Goal: Browse casually: Explore the website without a specific task or goal

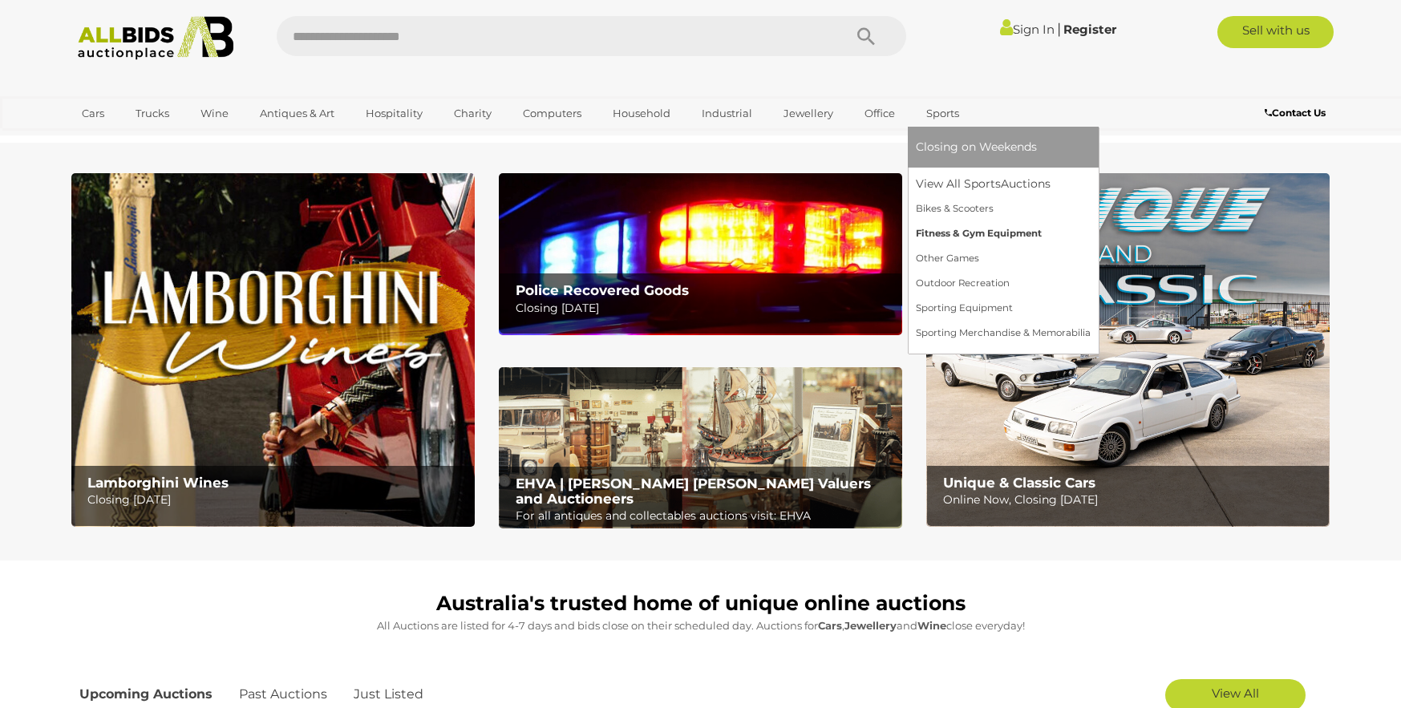
click at [964, 230] on link "Fitness & Gym Equipment" at bounding box center [1003, 233] width 175 height 25
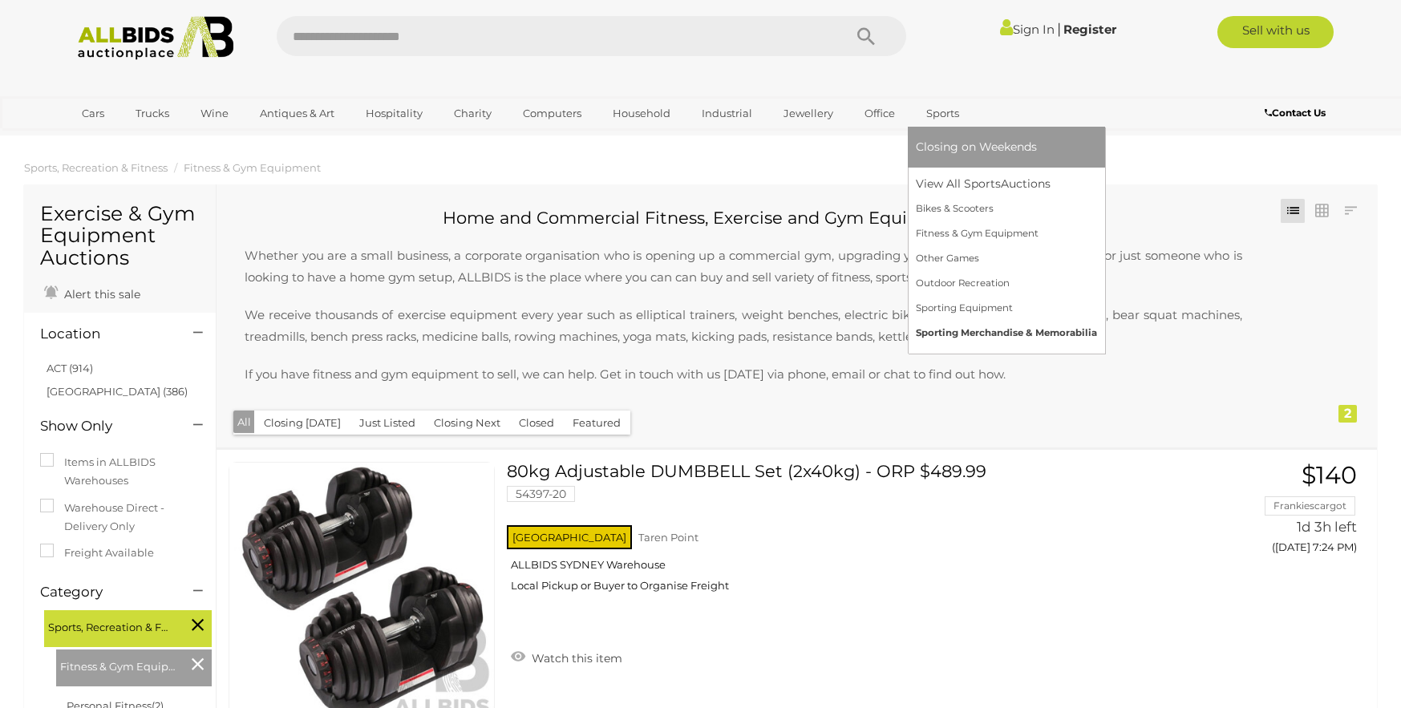
click at [976, 330] on link "Sporting Merchandise & Memorabilia" at bounding box center [1006, 333] width 181 height 25
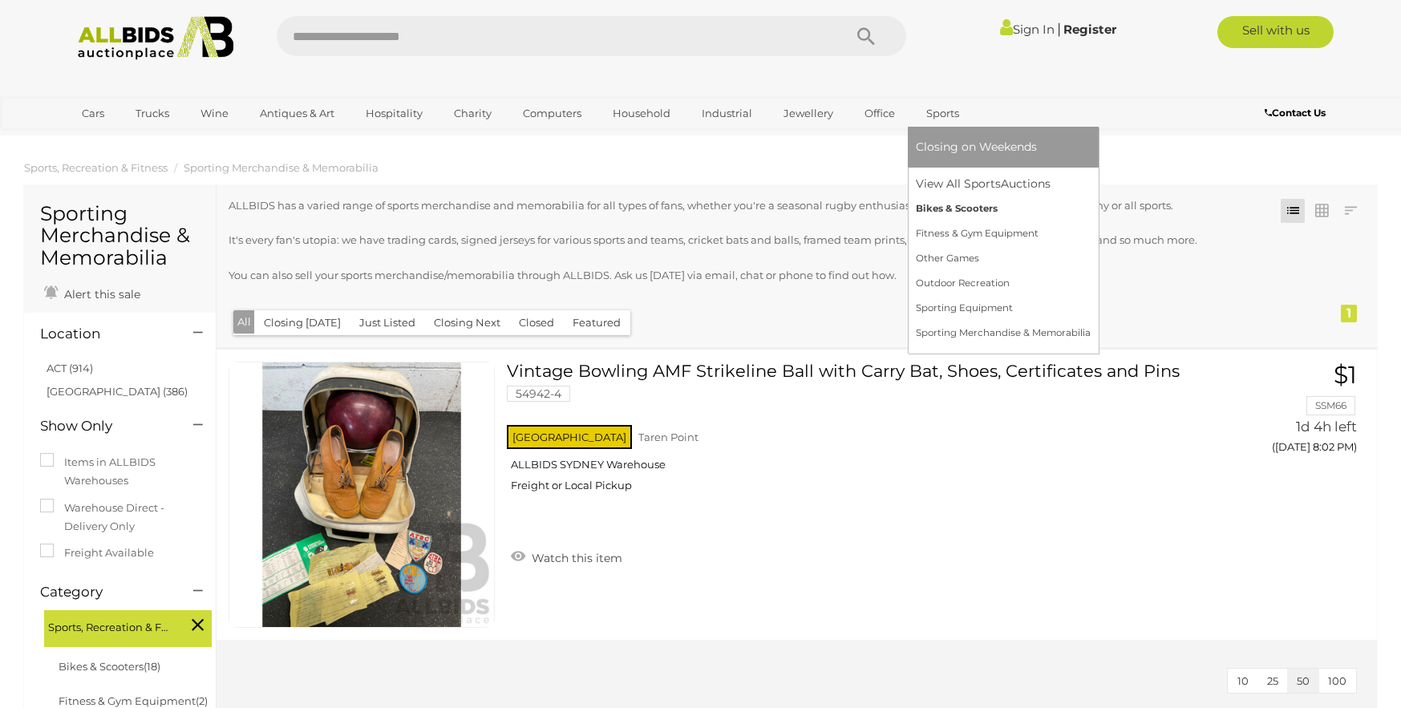
click at [945, 205] on link "Bikes & Scooters" at bounding box center [1003, 208] width 175 height 25
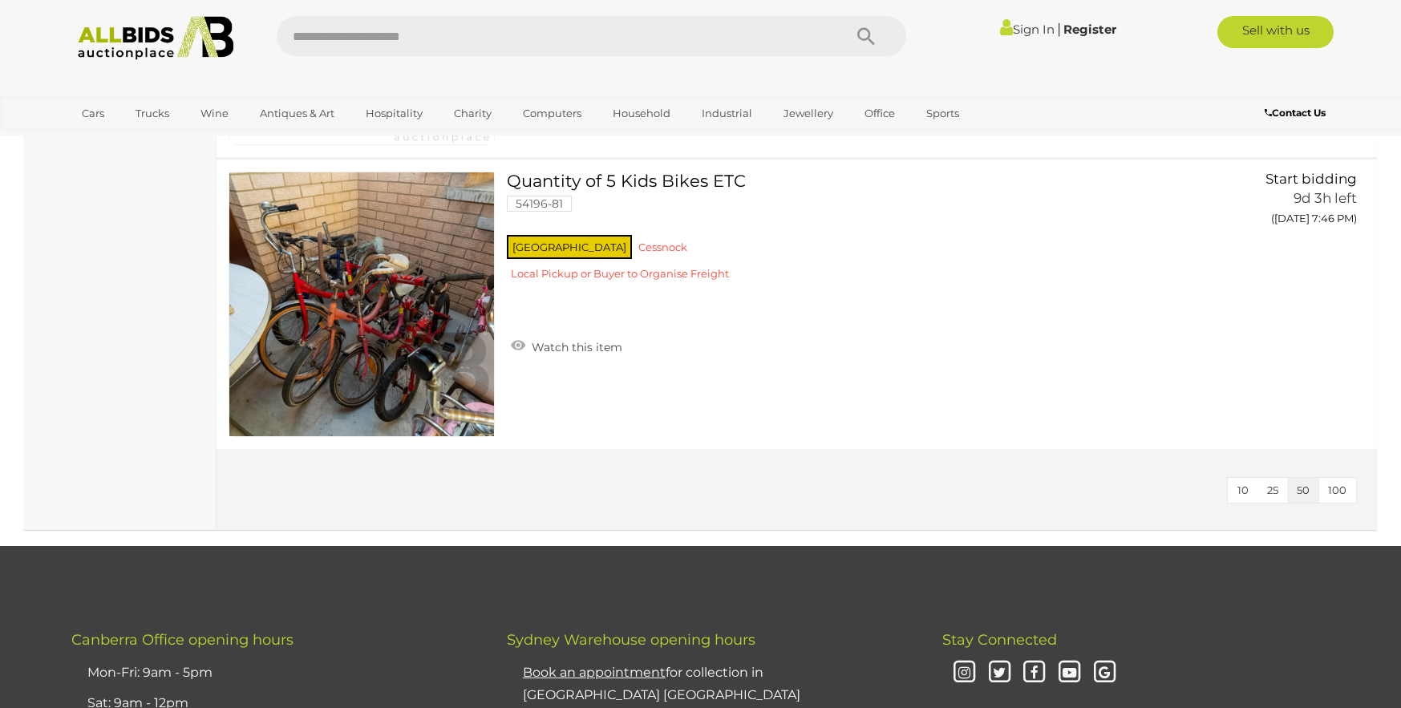
scroll to position [5227, 0]
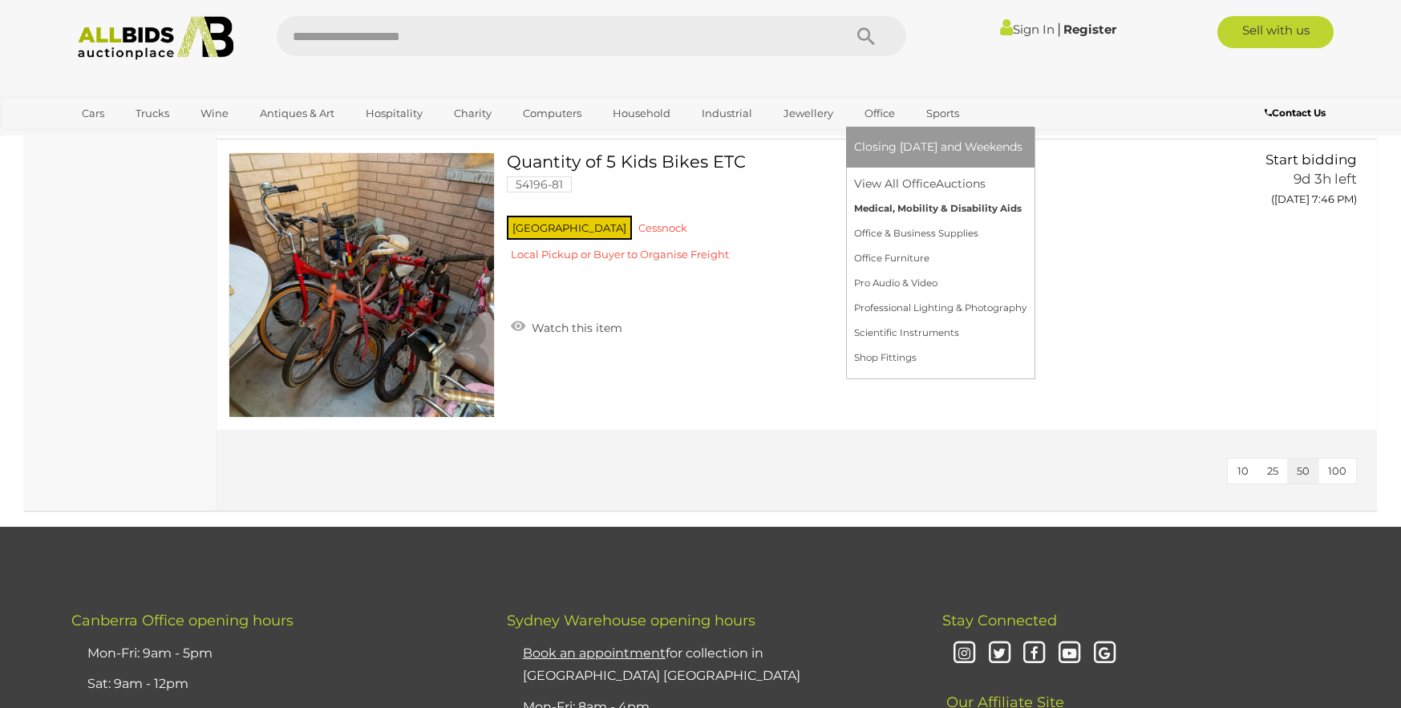
click at [897, 209] on link "Medical, Mobility & Disability Aids" at bounding box center [940, 208] width 172 height 25
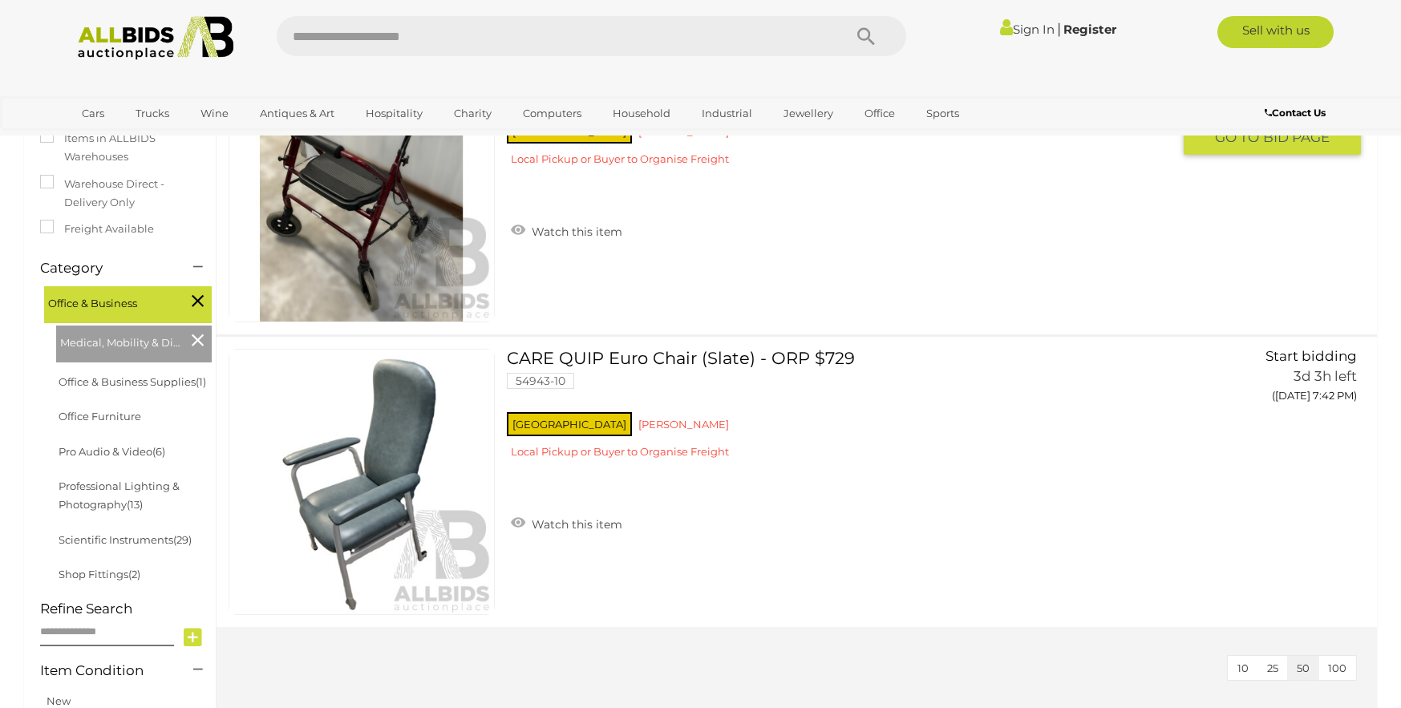
scroll to position [481, 0]
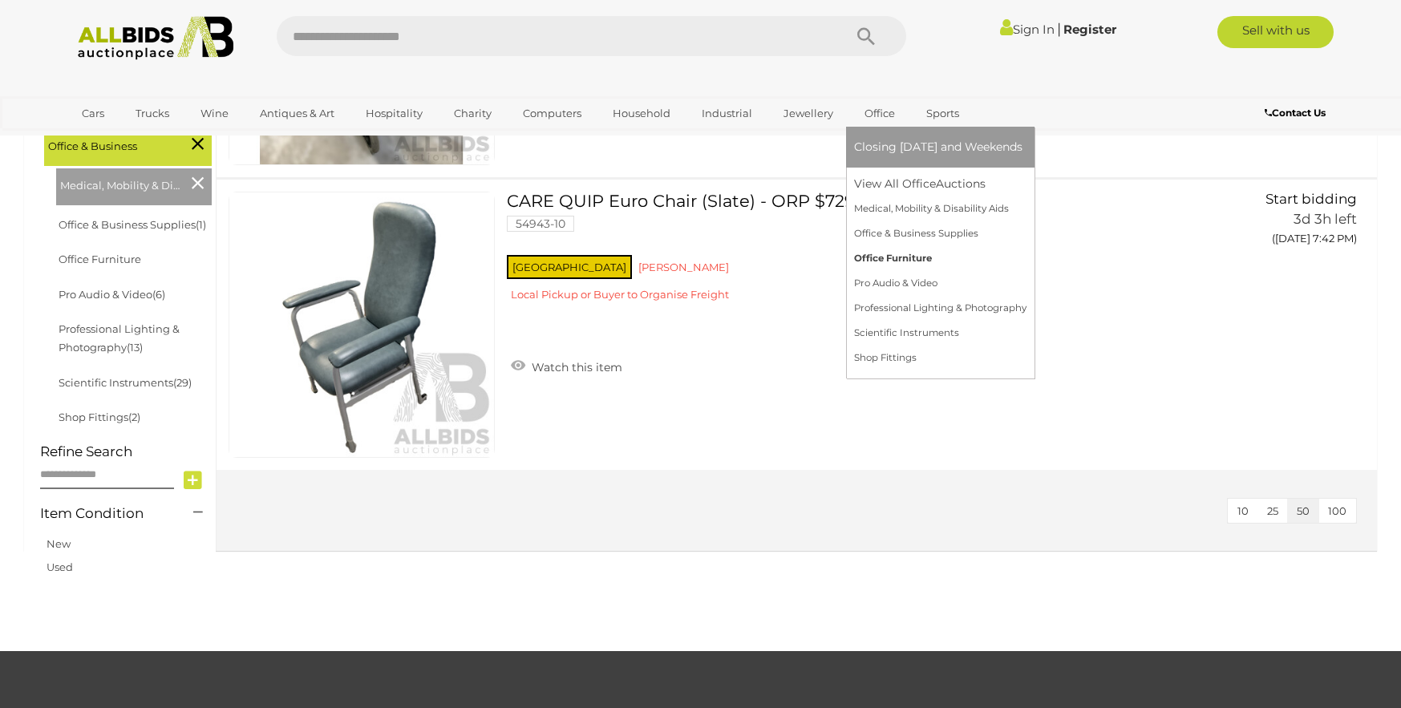
click at [876, 258] on link "Office Furniture" at bounding box center [940, 258] width 172 height 25
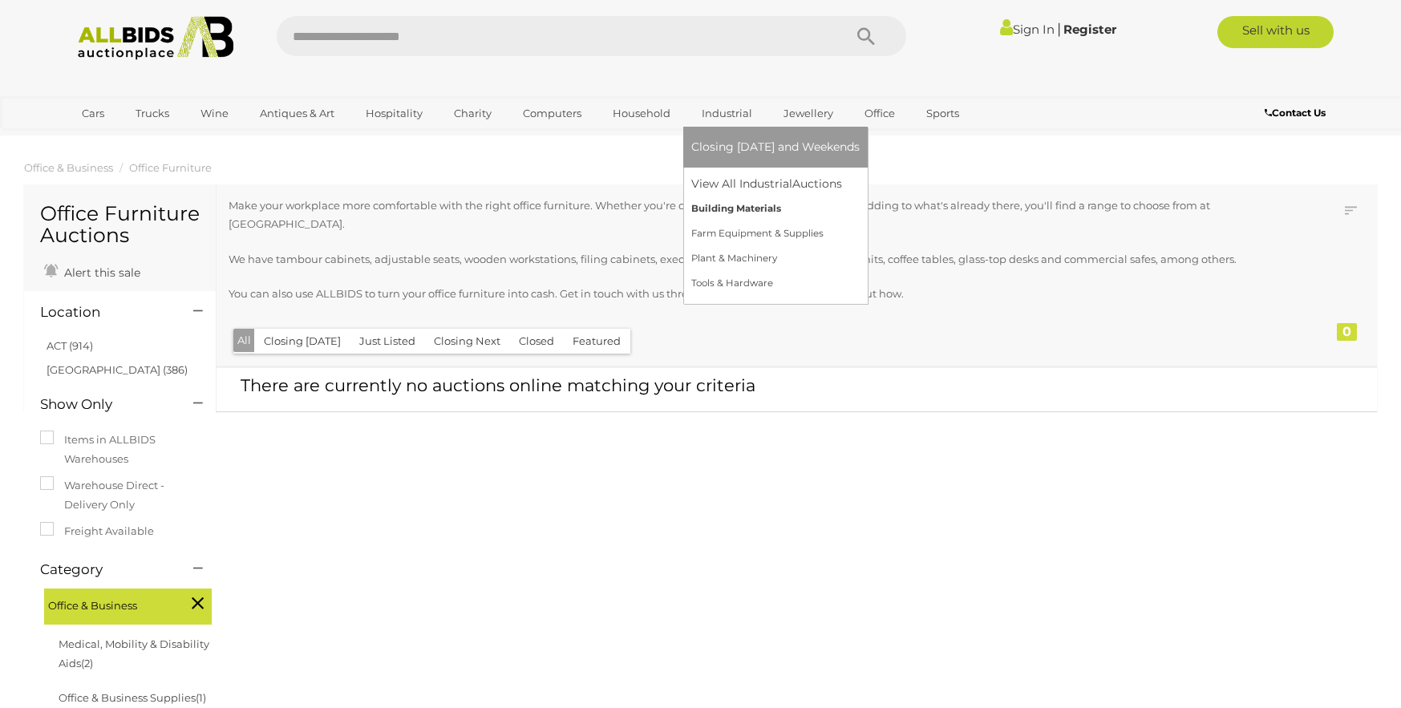
click at [724, 213] on link "Building Materials" at bounding box center [775, 208] width 168 height 25
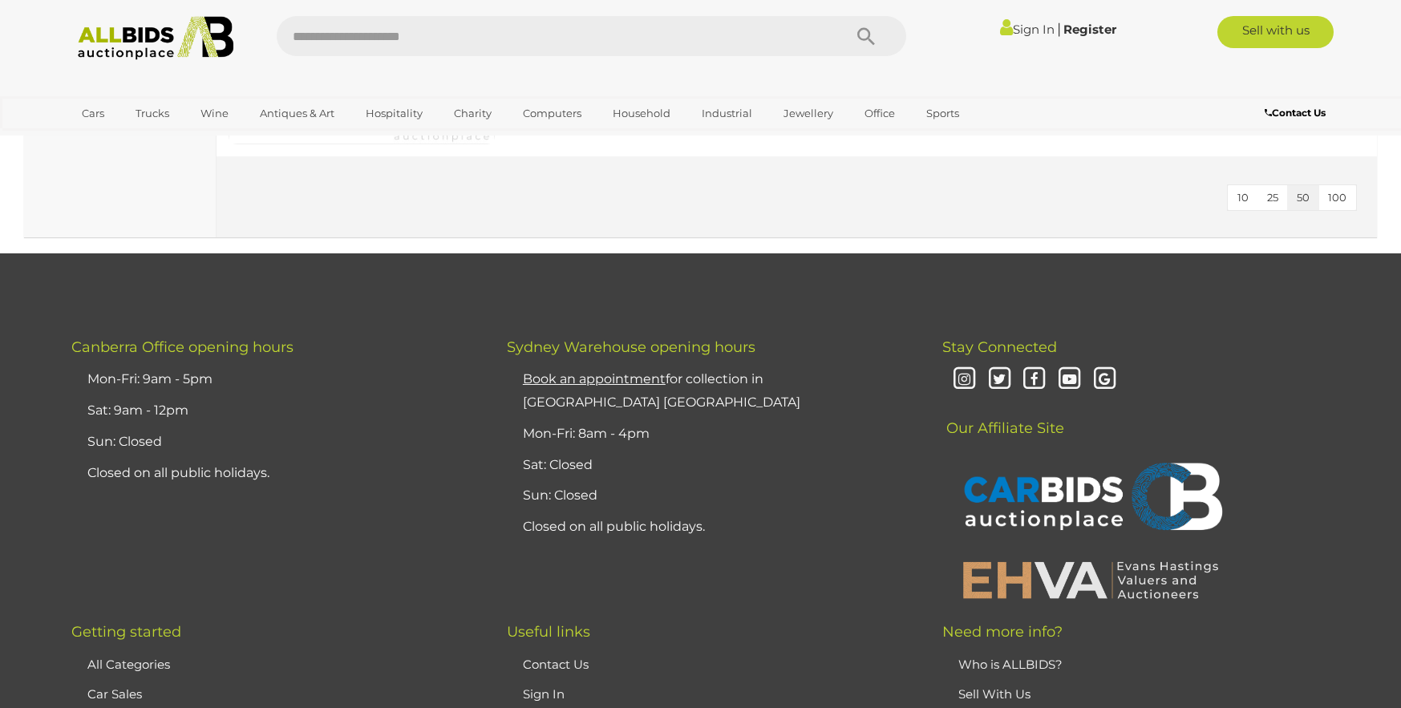
scroll to position [4041, 0]
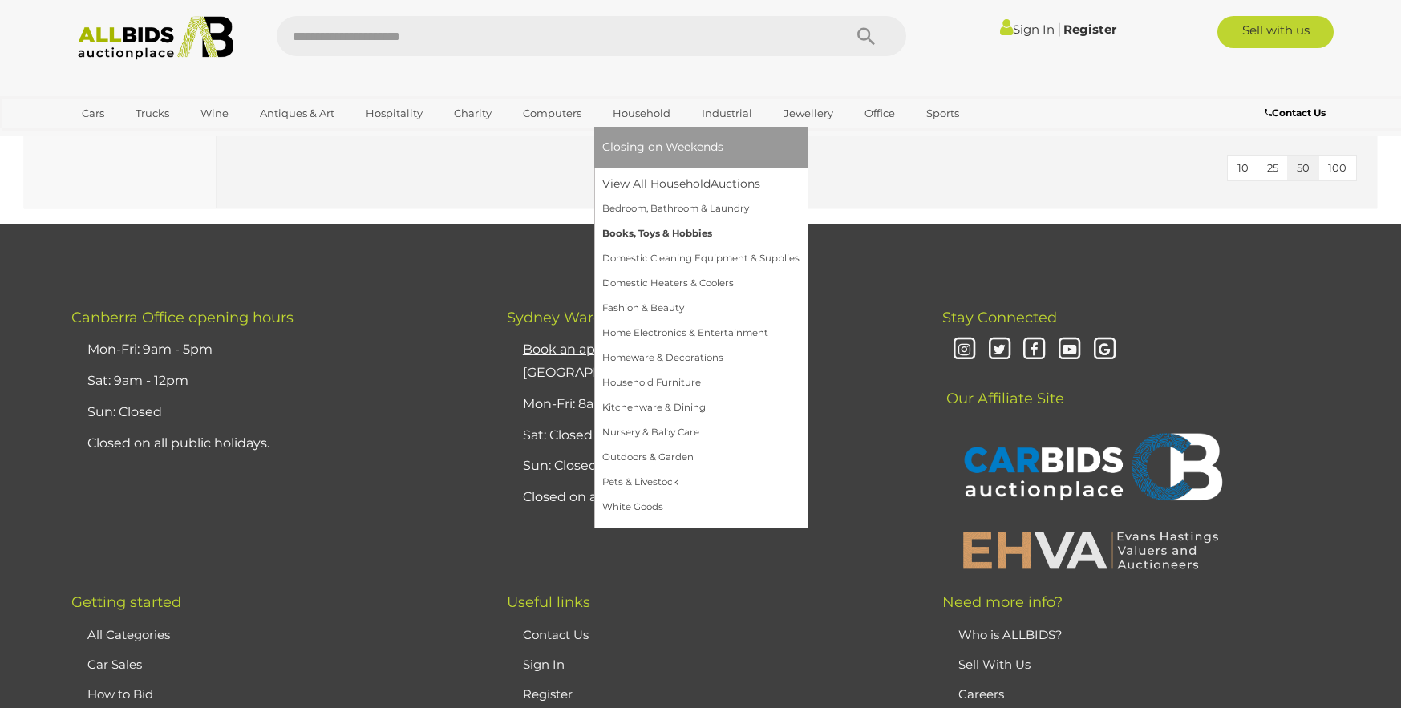
click at [657, 232] on link "Books, Toys & Hobbies" at bounding box center [700, 233] width 197 height 25
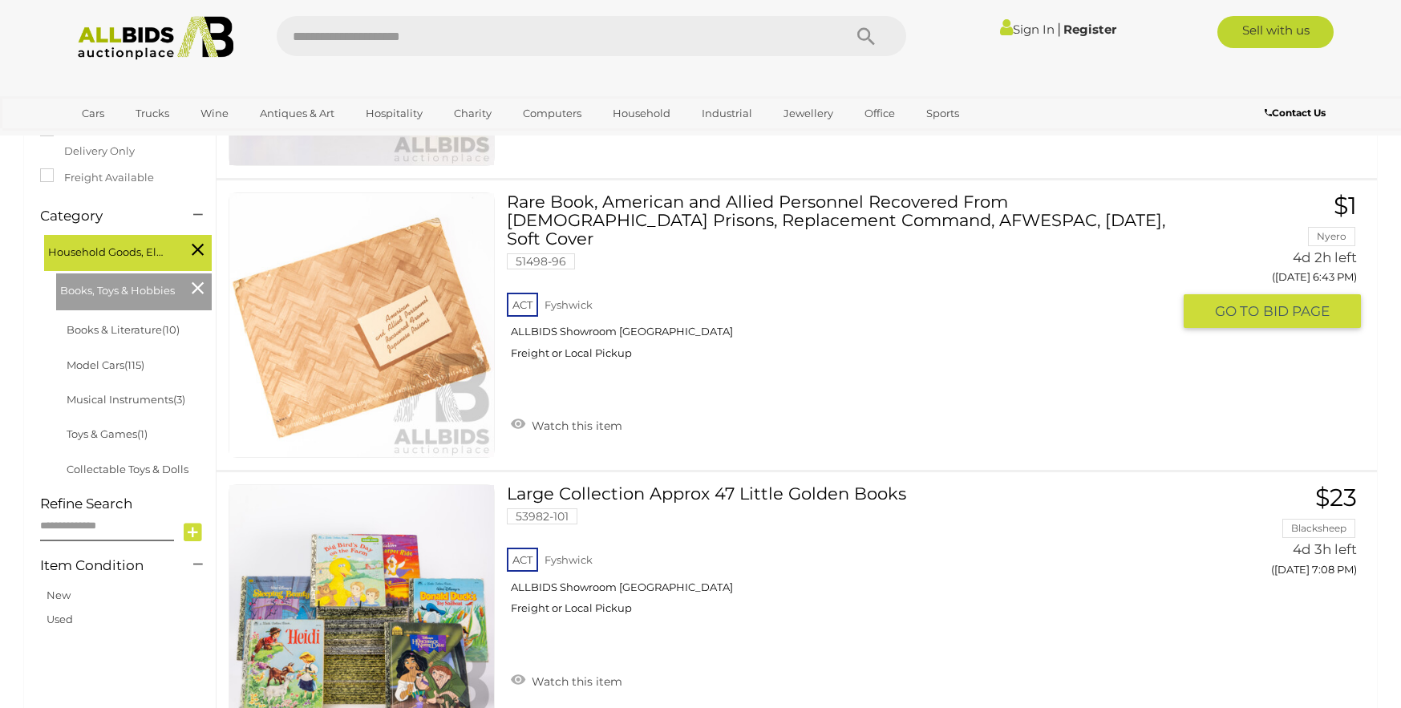
scroll to position [353, 0]
click at [99, 399] on link "Musical Instruments (3)" at bounding box center [126, 400] width 119 height 13
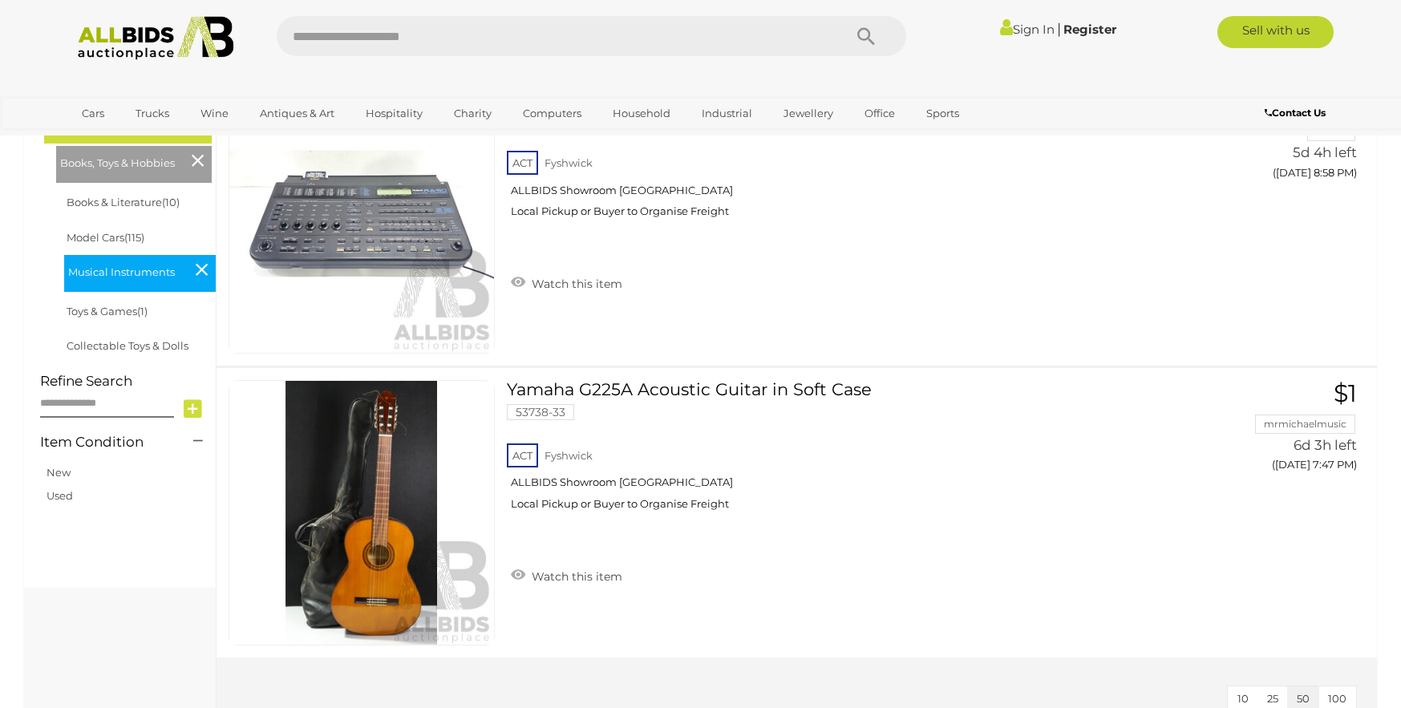
scroll to position [577, 0]
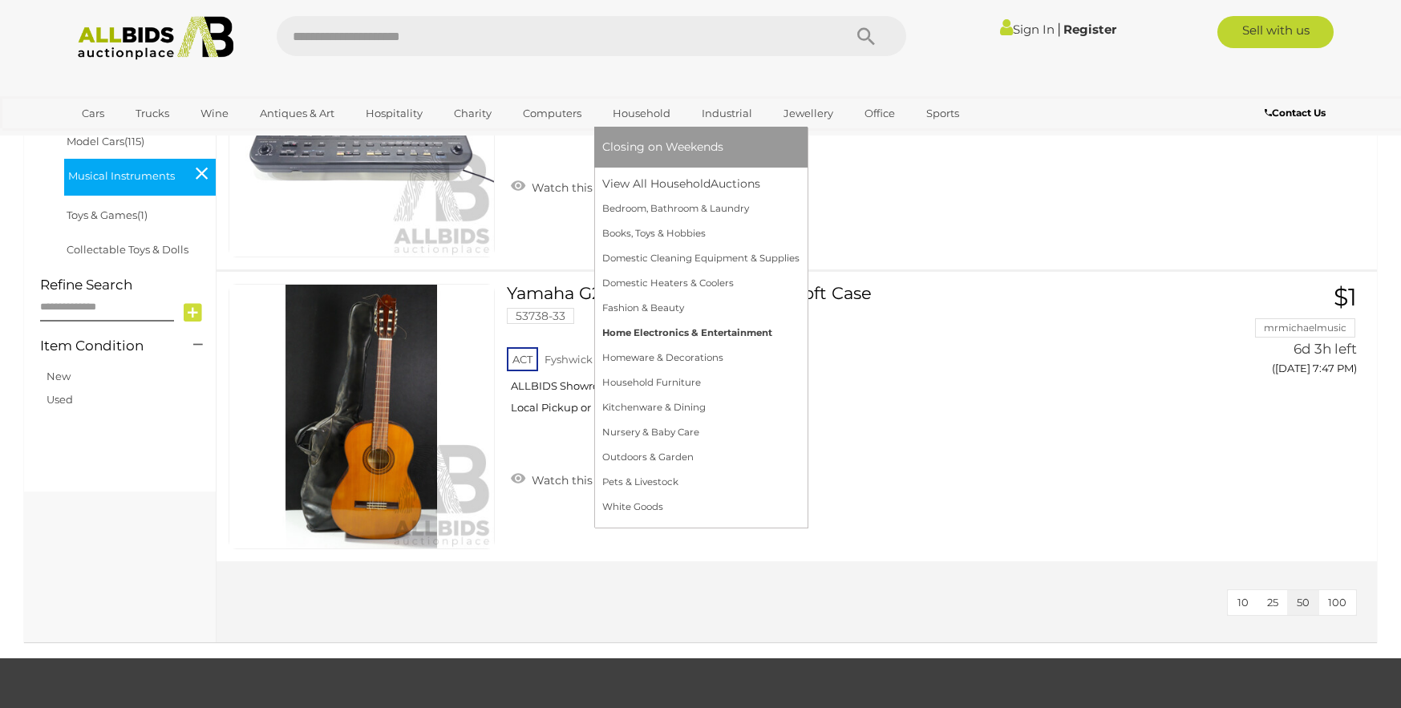
click at [667, 331] on link "Home Electronics & Entertainment" at bounding box center [700, 333] width 197 height 25
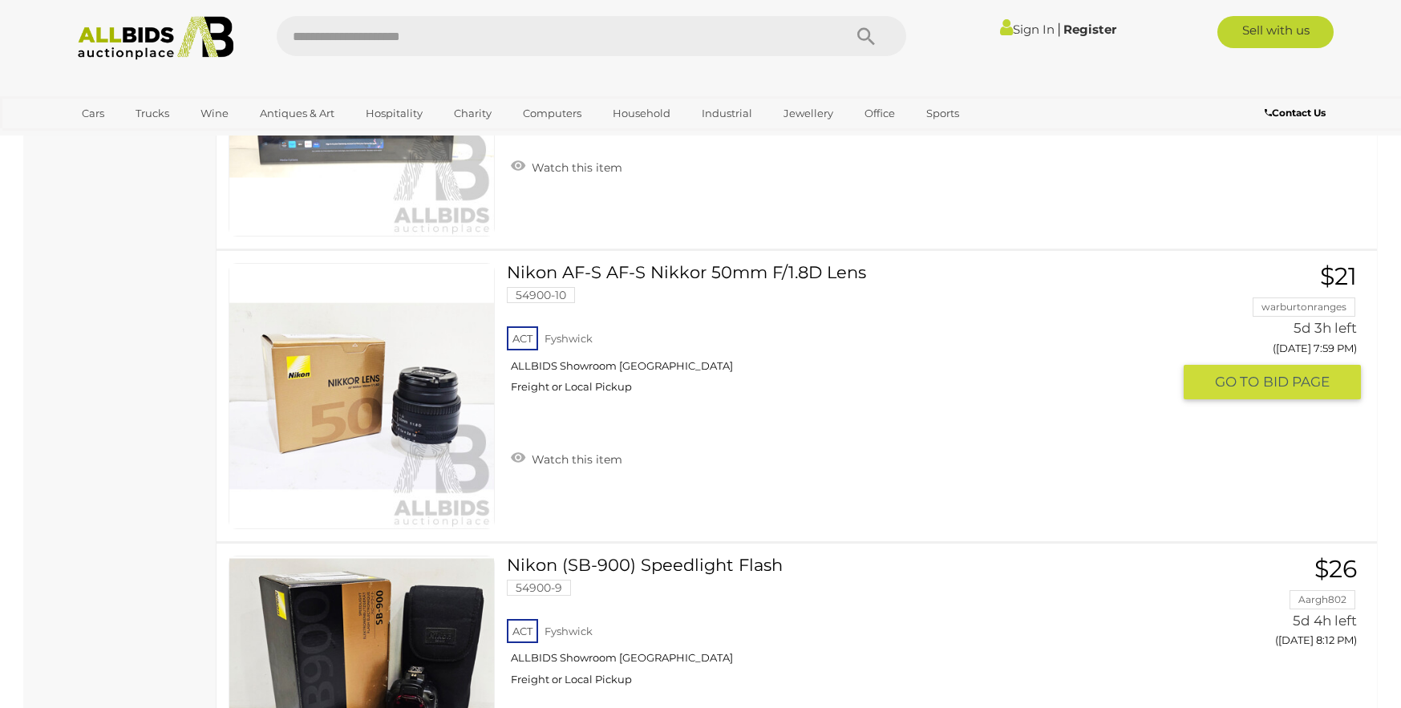
scroll to position [5708, 0]
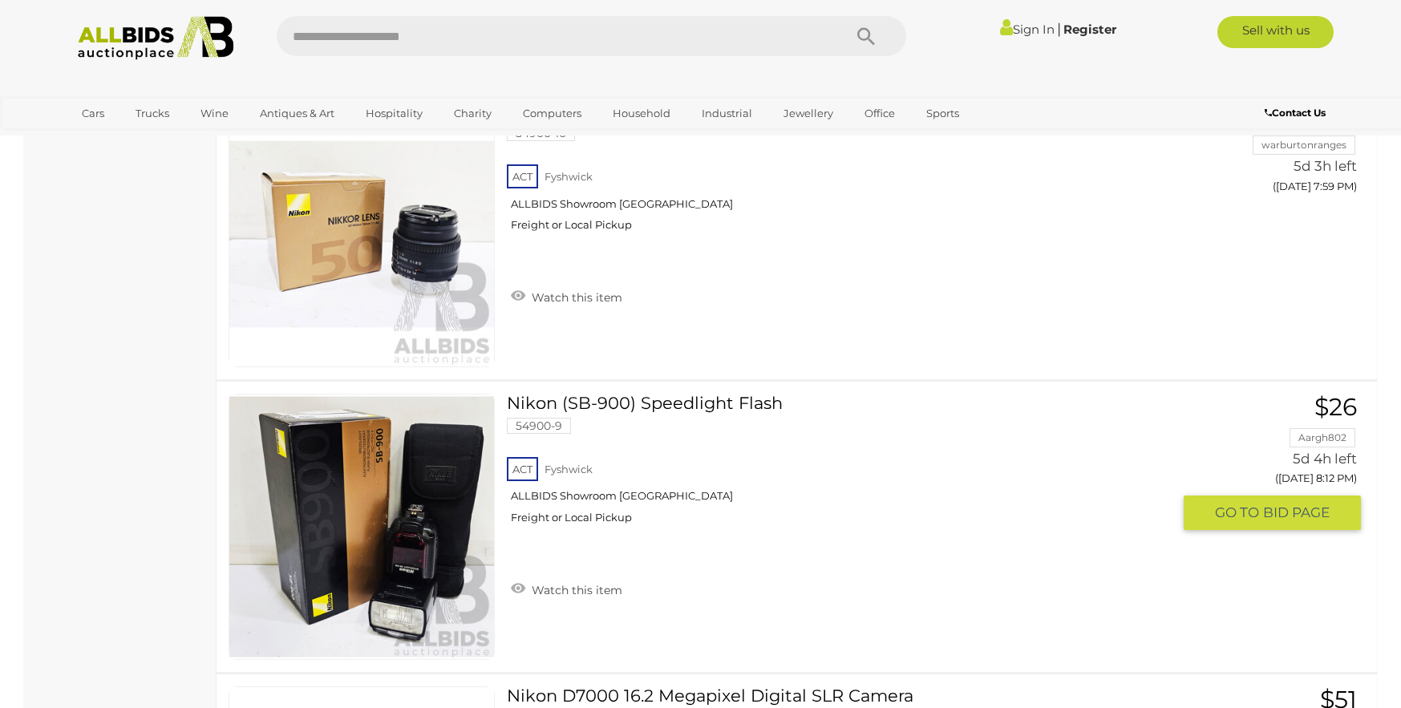
click at [332, 473] on link at bounding box center [361, 527] width 266 height 266
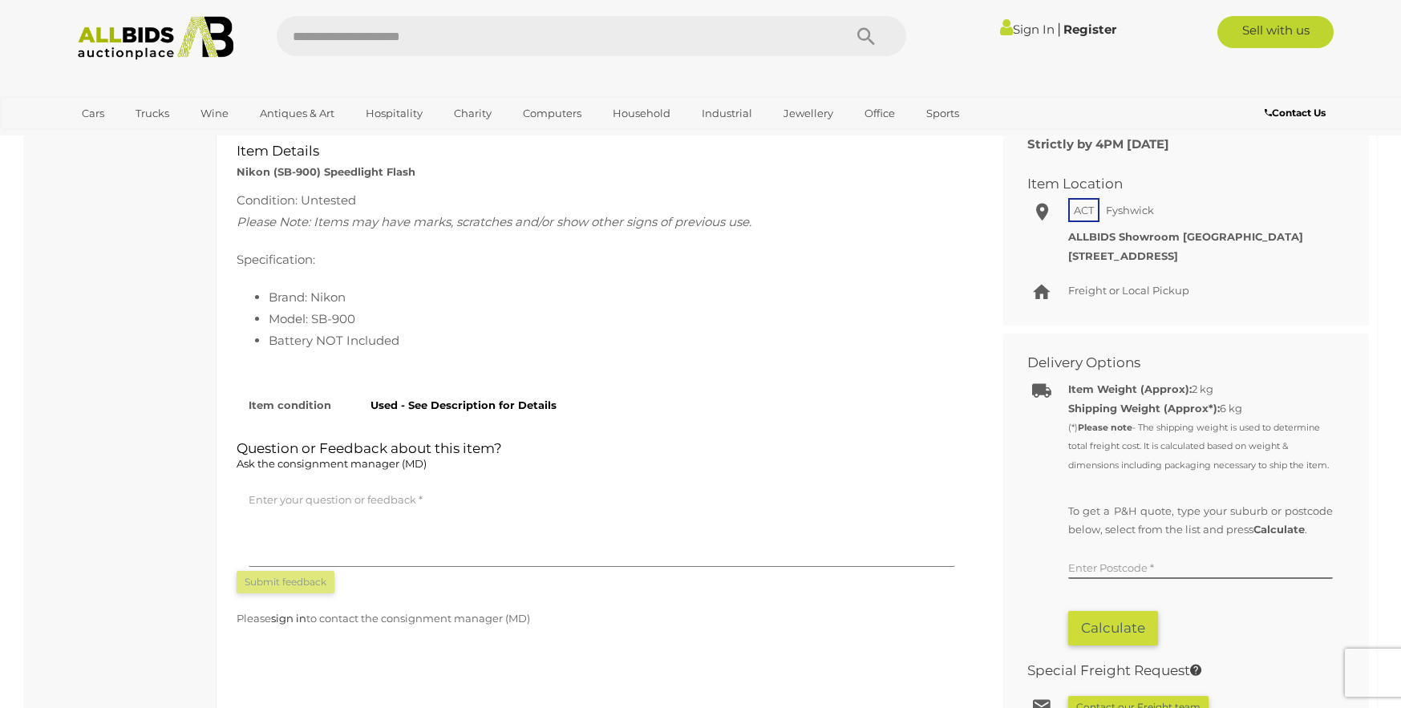
scroll to position [673, 0]
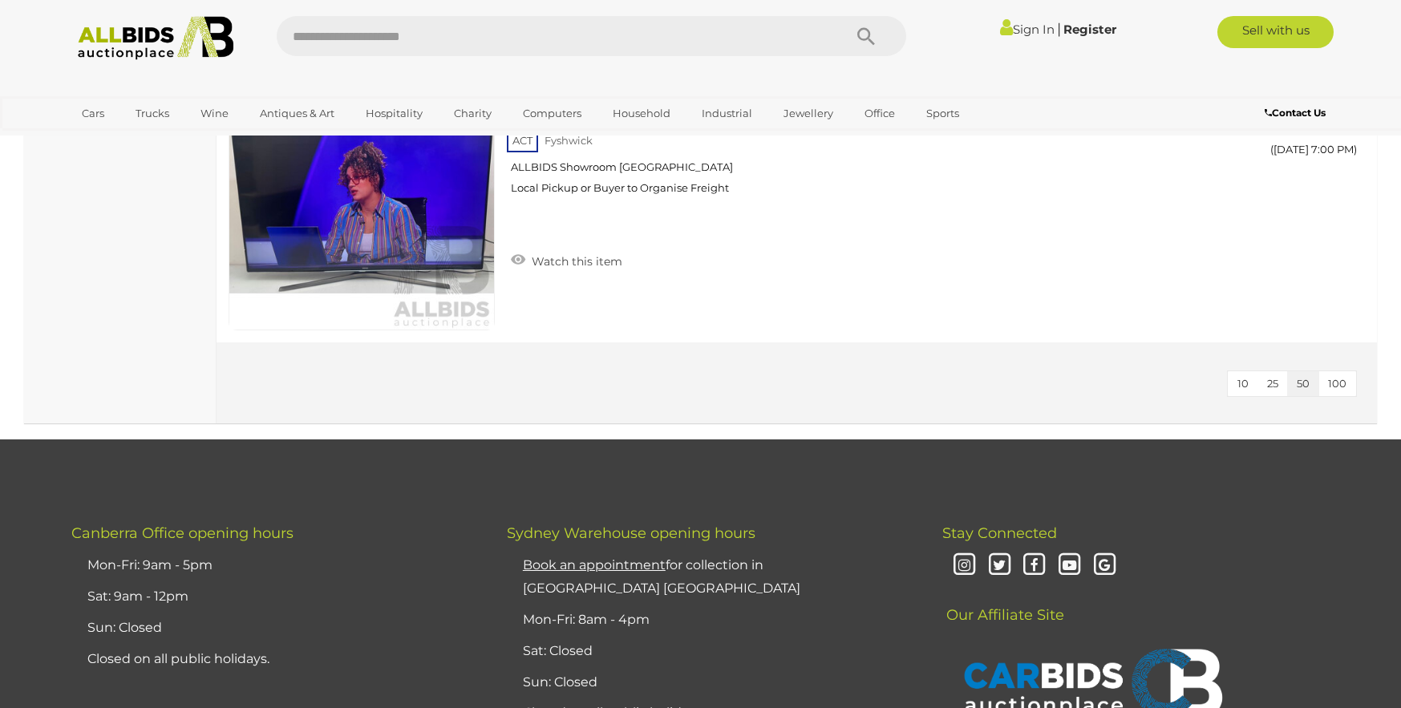
scroll to position [8764, 0]
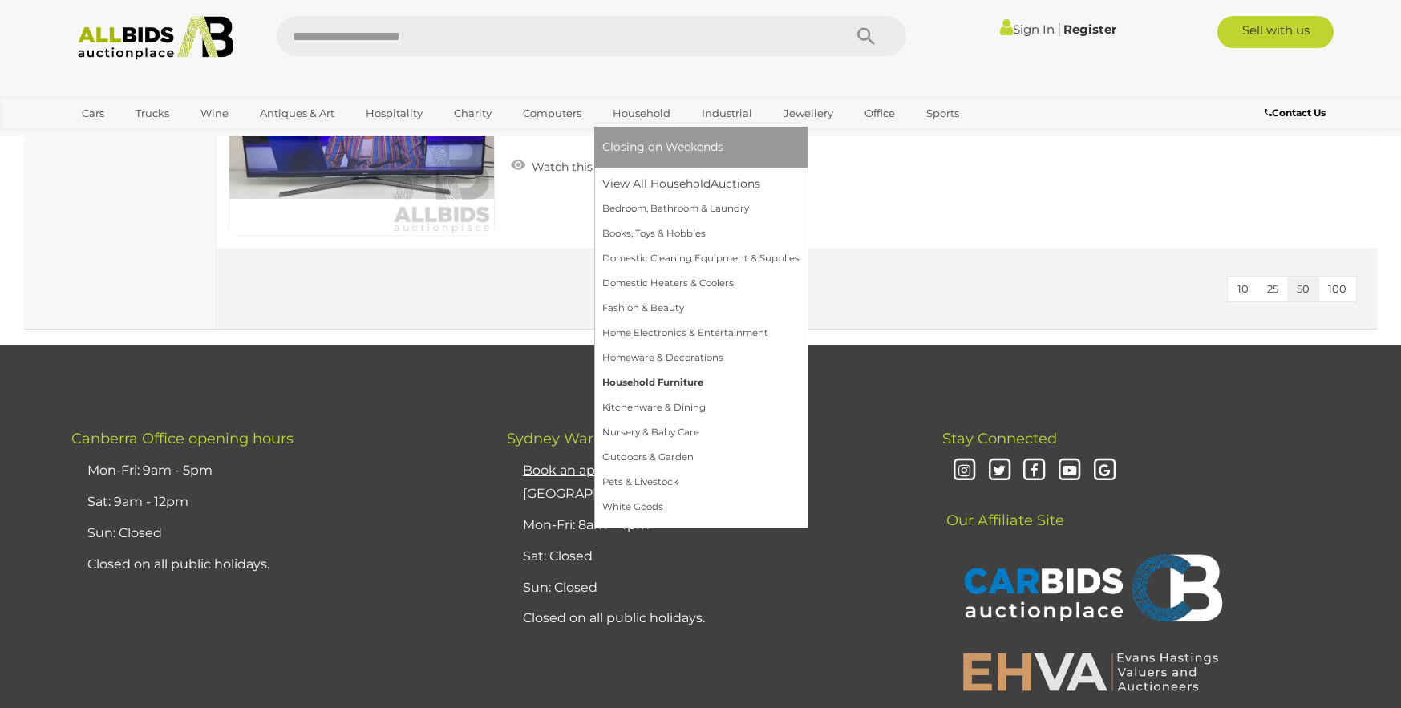
click at [636, 378] on link "Household Furniture" at bounding box center [700, 382] width 197 height 25
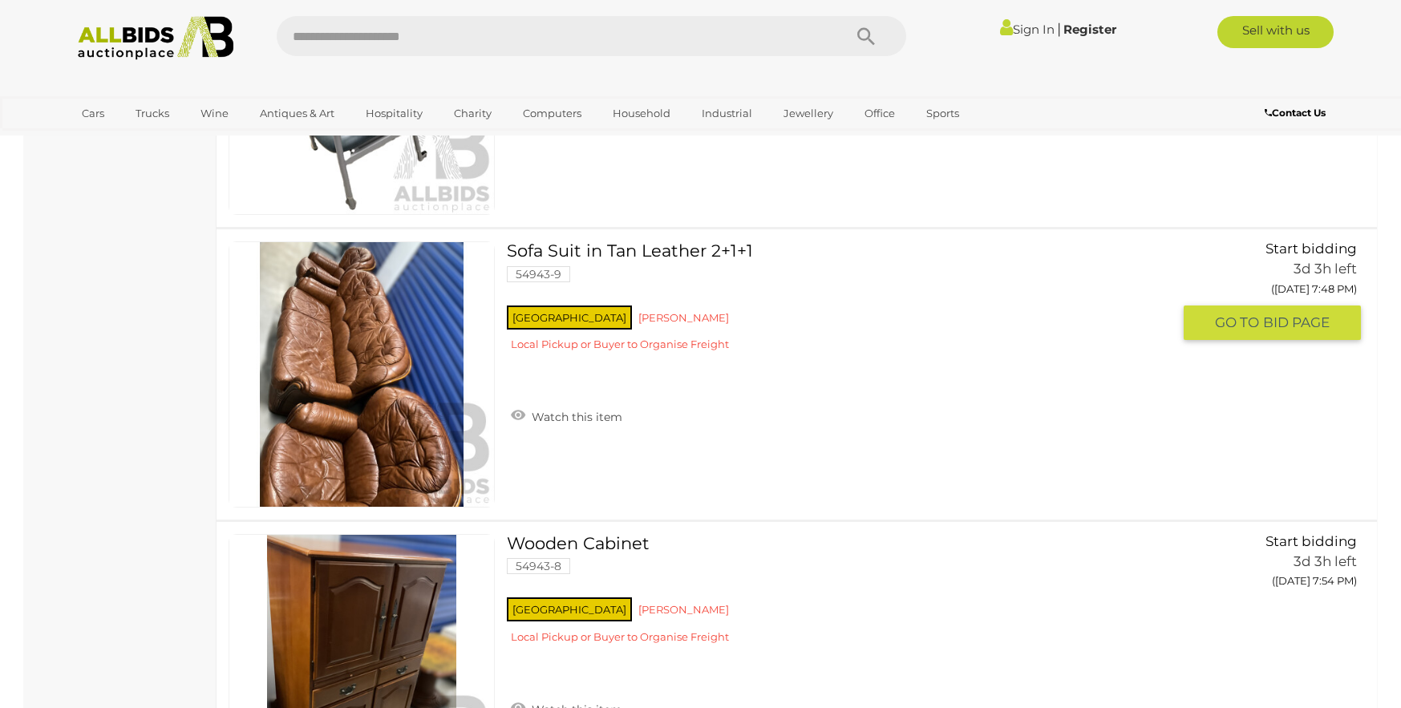
scroll to position [2085, 0]
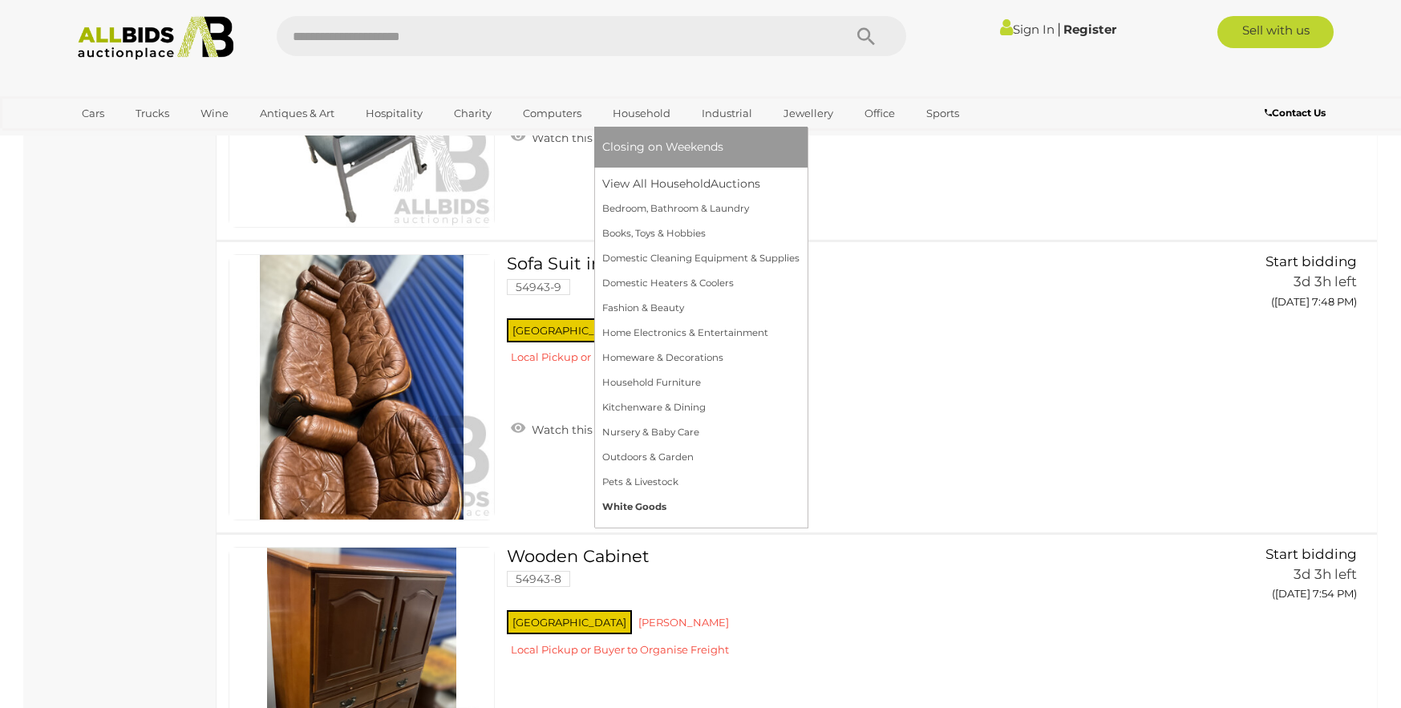
click at [633, 502] on link "White Goods" at bounding box center [700, 507] width 197 height 25
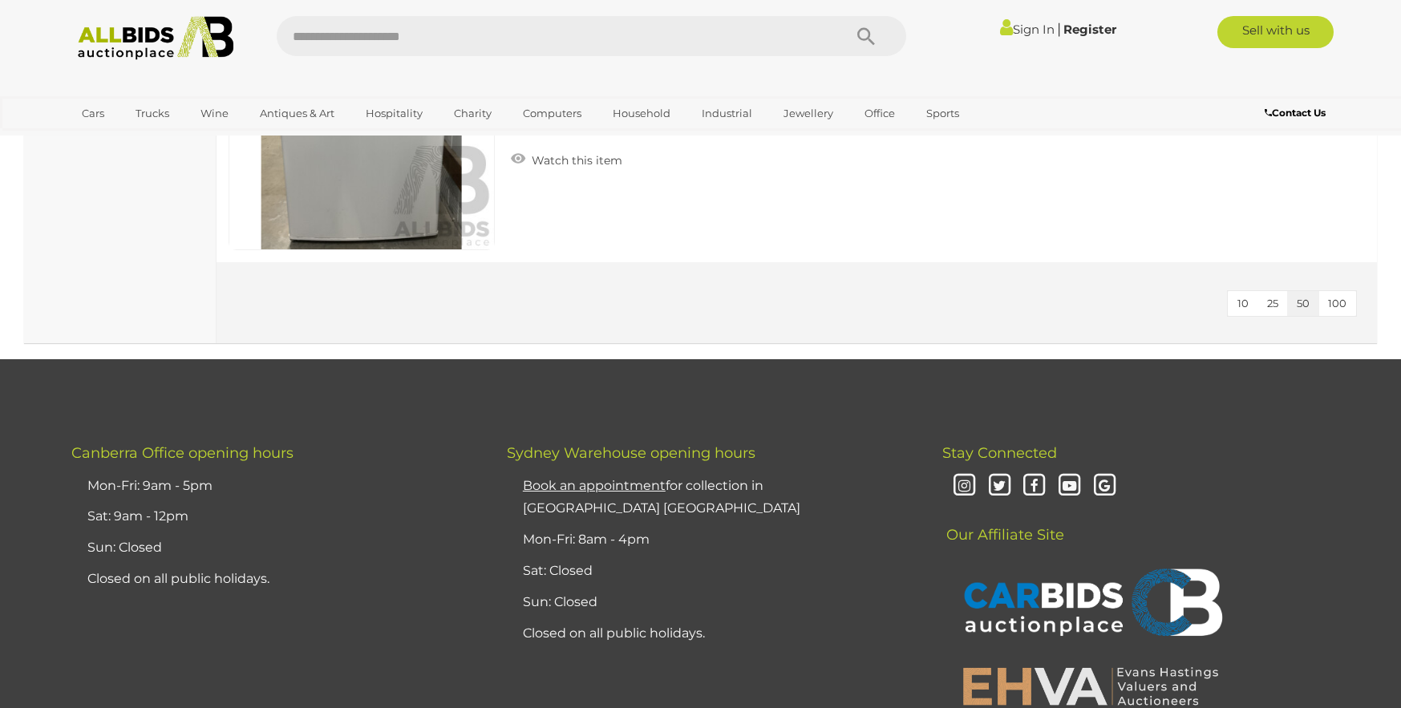
scroll to position [898, 0]
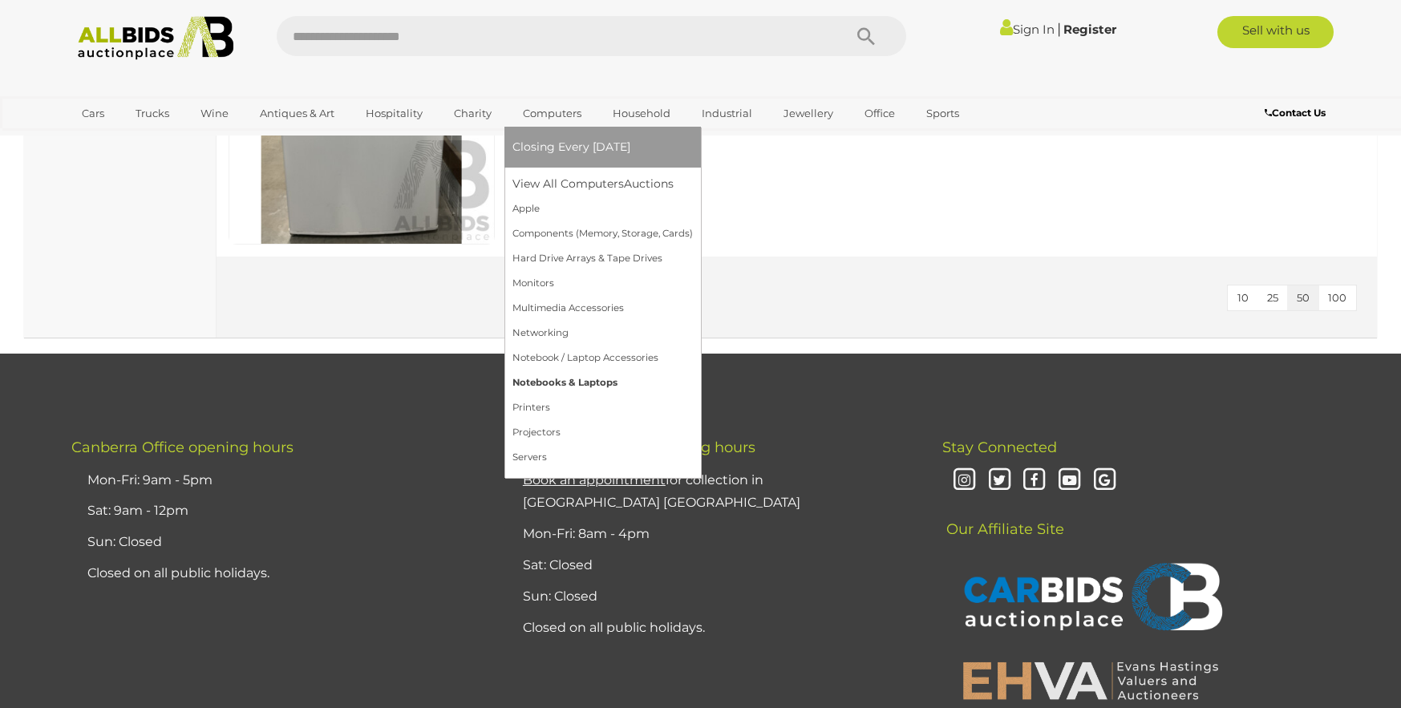
click at [538, 383] on link "Notebooks & Laptops" at bounding box center [602, 382] width 180 height 25
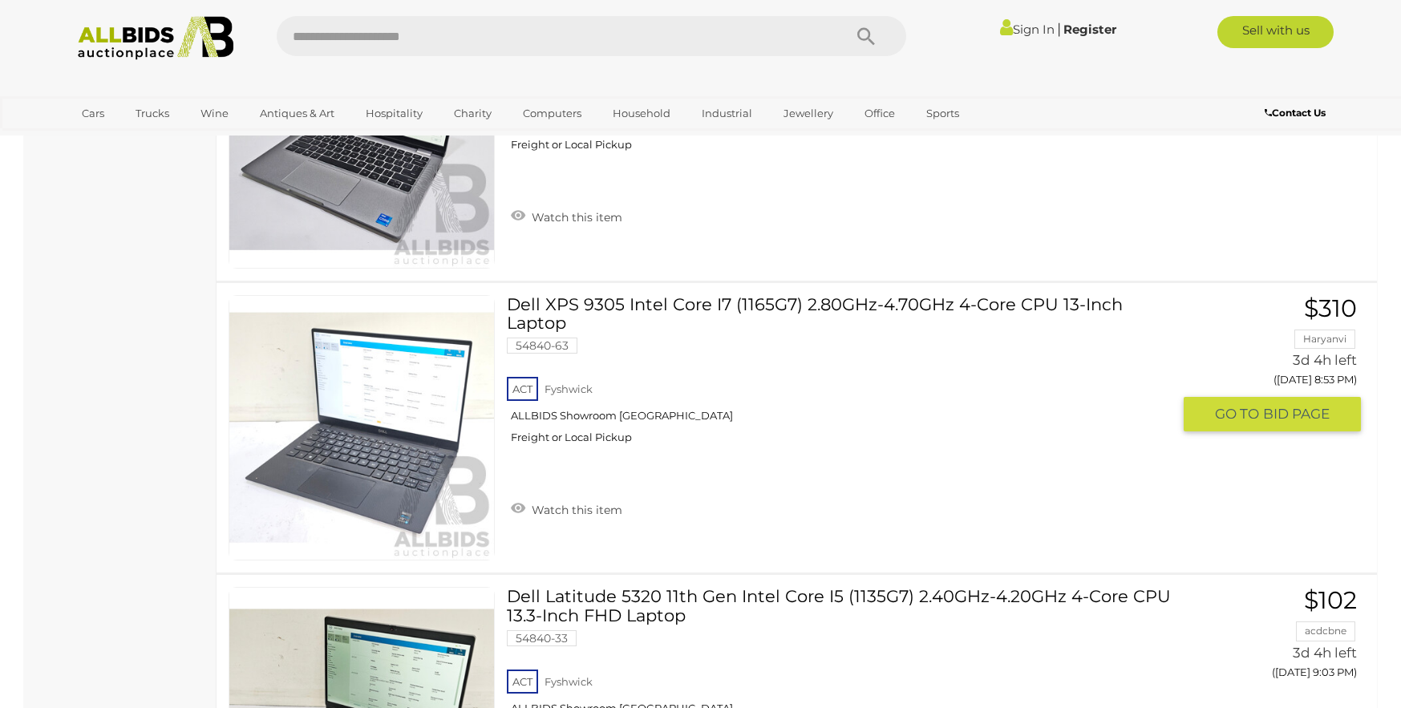
scroll to position [3880, 0]
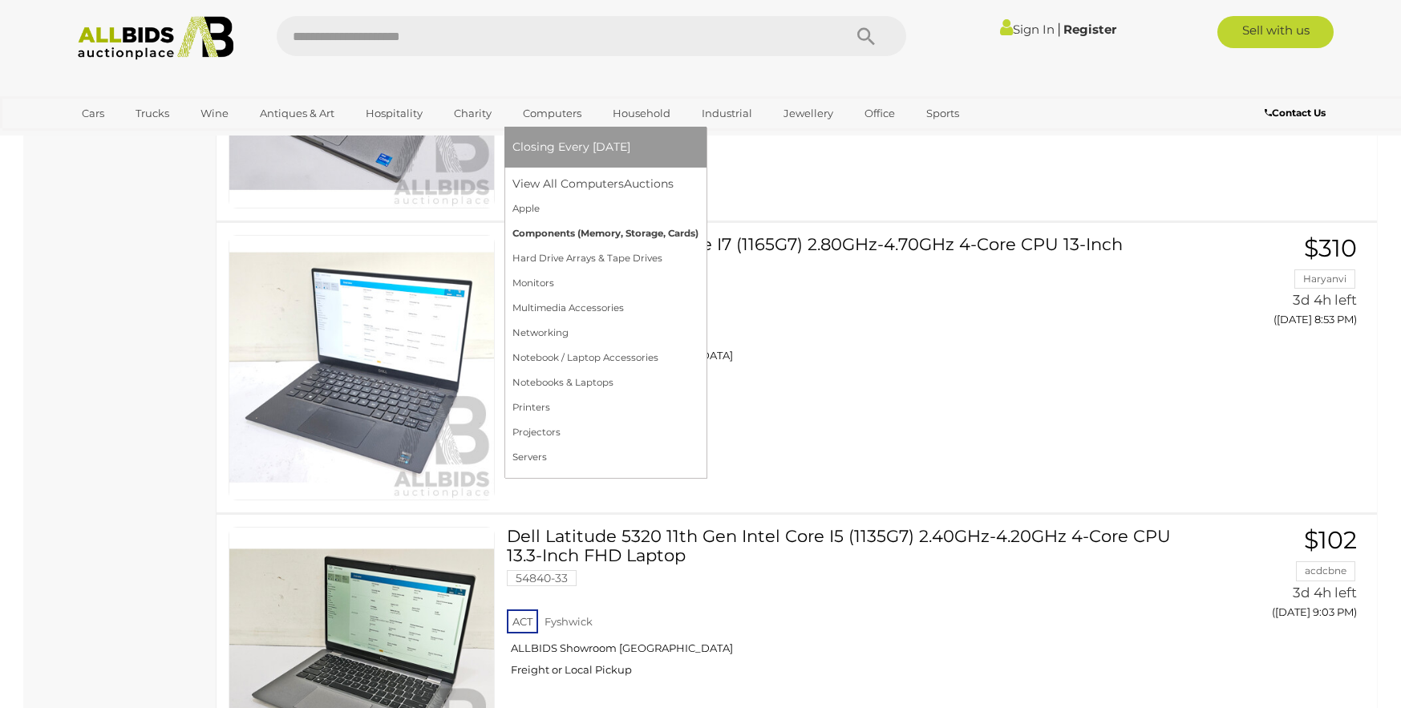
click at [596, 233] on link "Components (Memory, Storage, Cards)" at bounding box center [605, 233] width 186 height 25
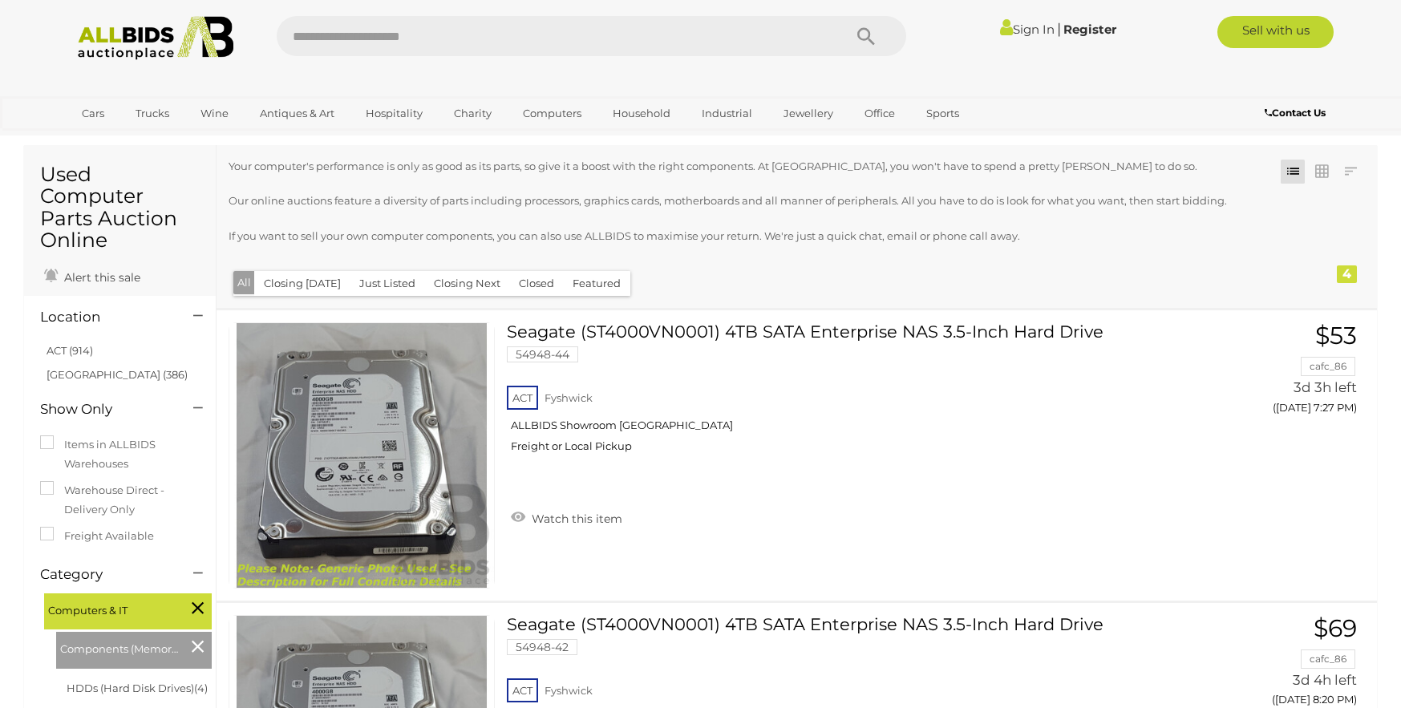
scroll to position [32, 0]
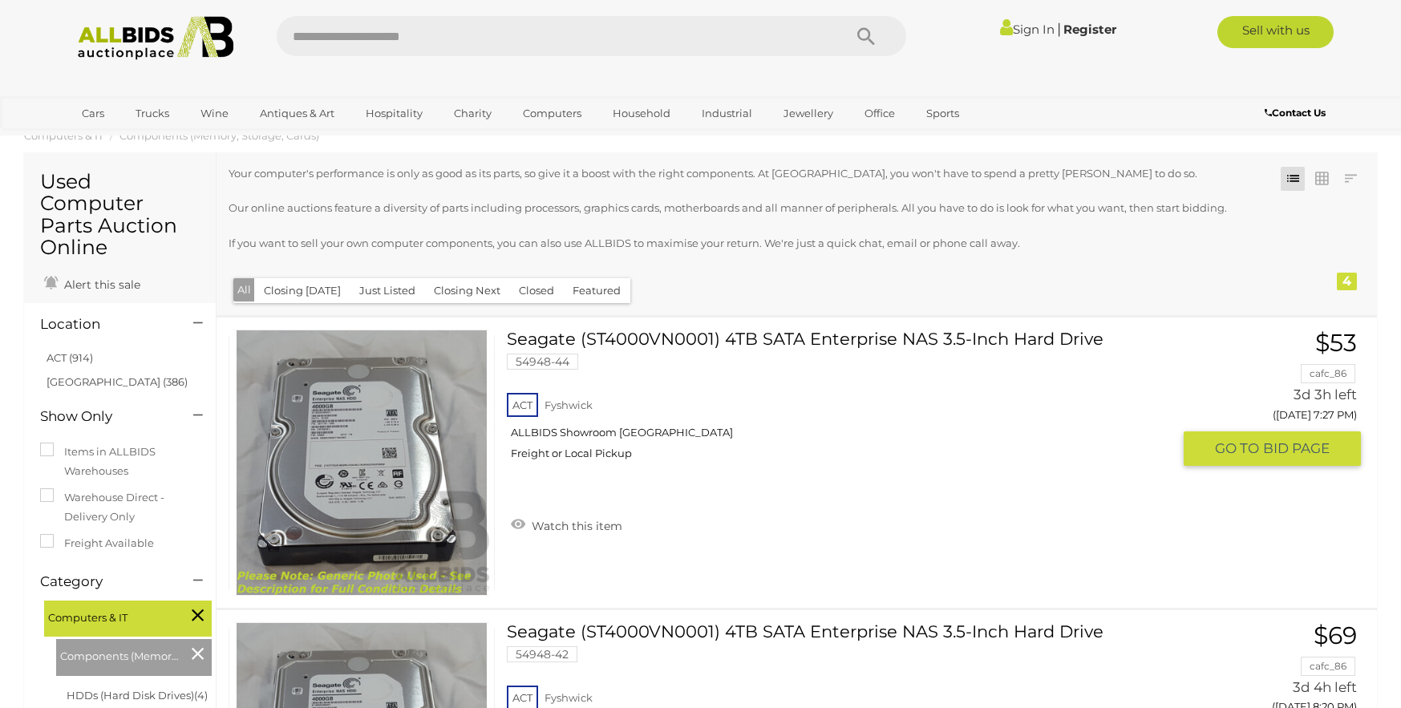
click at [370, 412] on link at bounding box center [361, 463] width 266 height 266
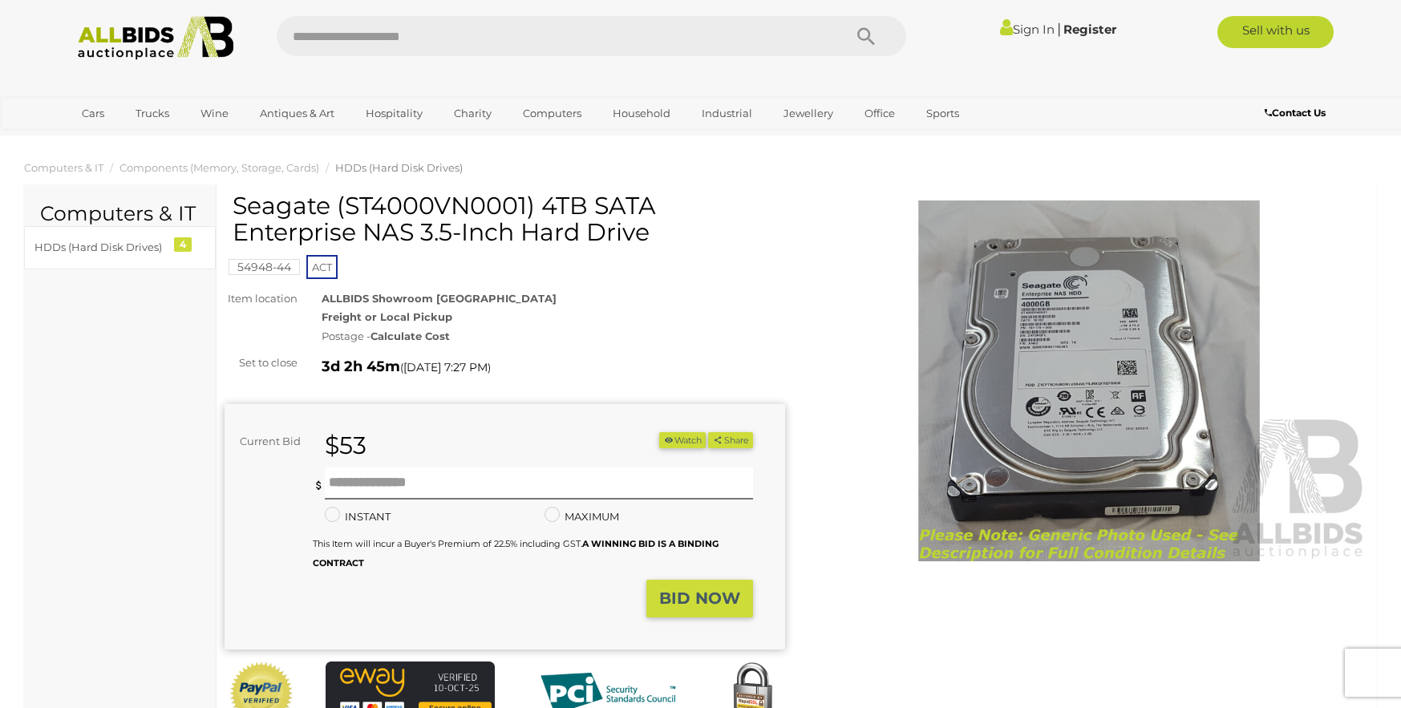
click at [1015, 263] on img at bounding box center [1089, 380] width 560 height 361
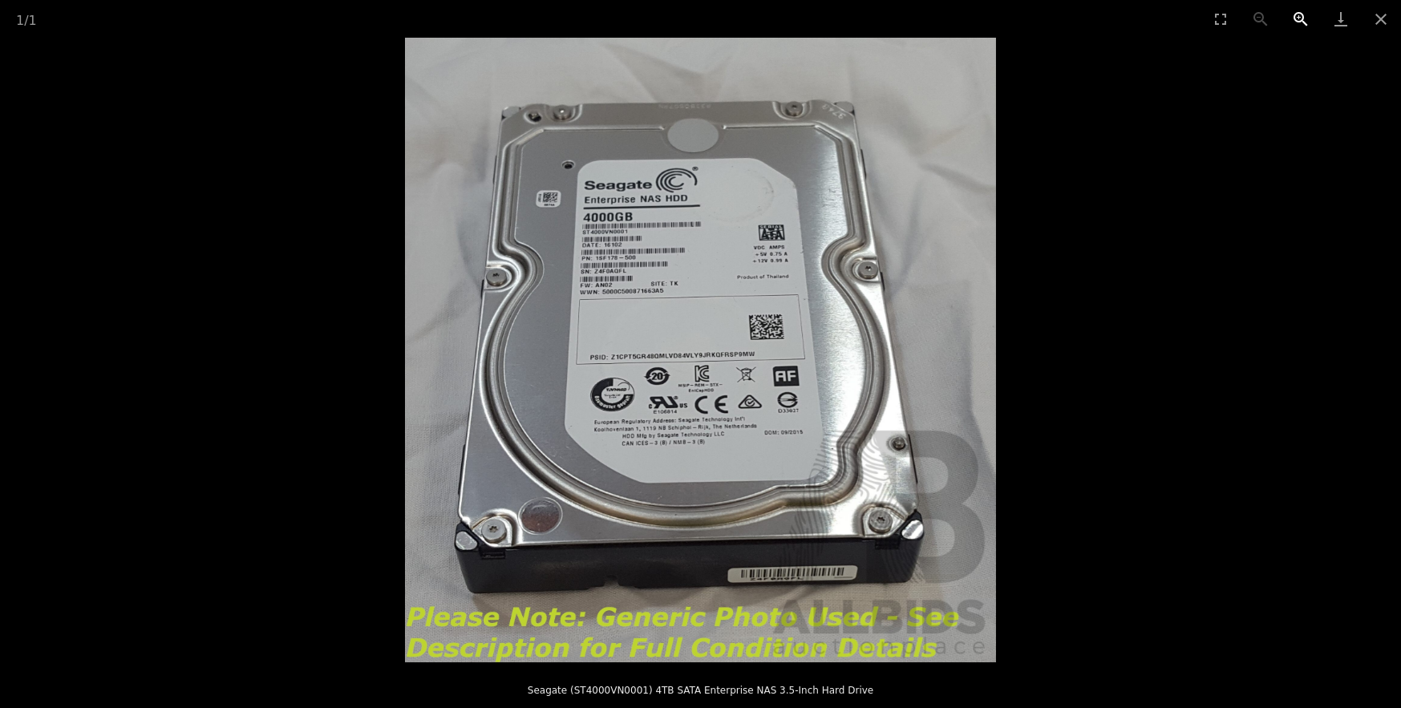
click at [1294, 17] on button "Zoom in" at bounding box center [1300, 19] width 40 height 38
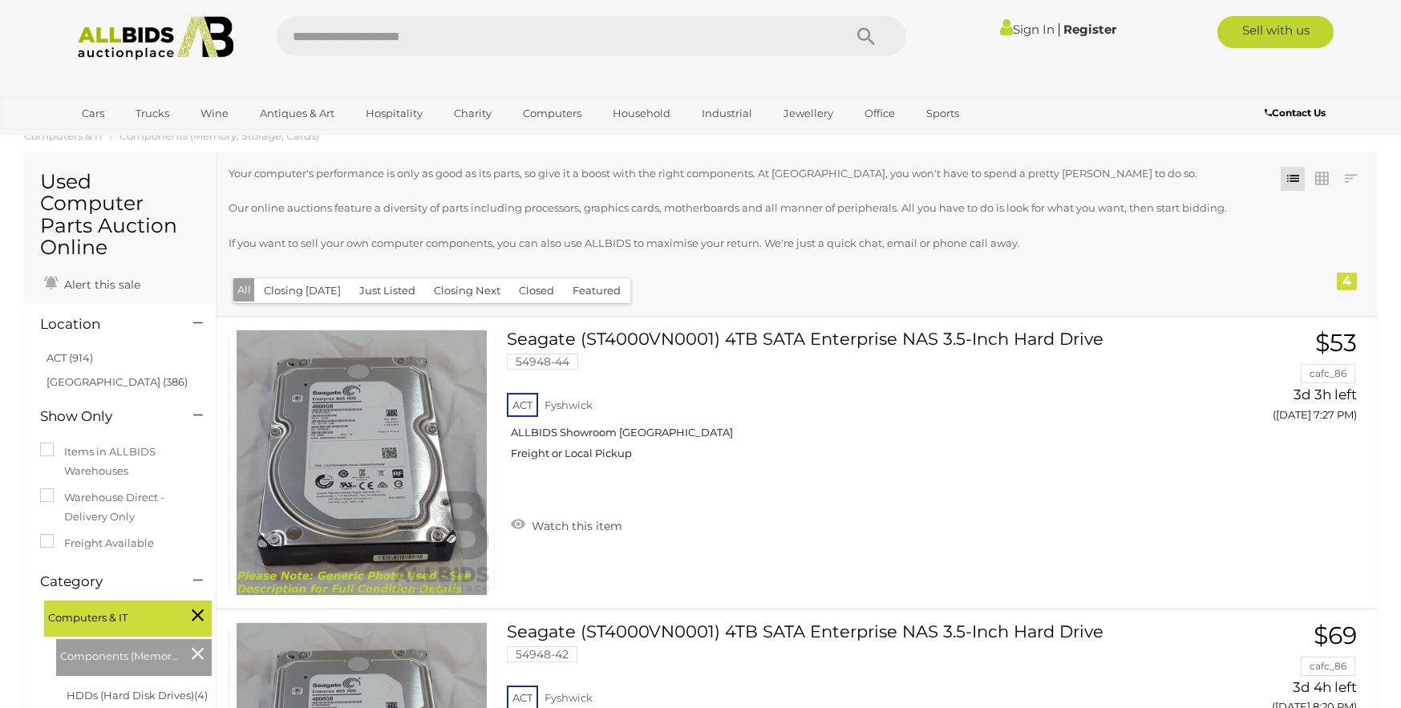
scroll to position [265, 0]
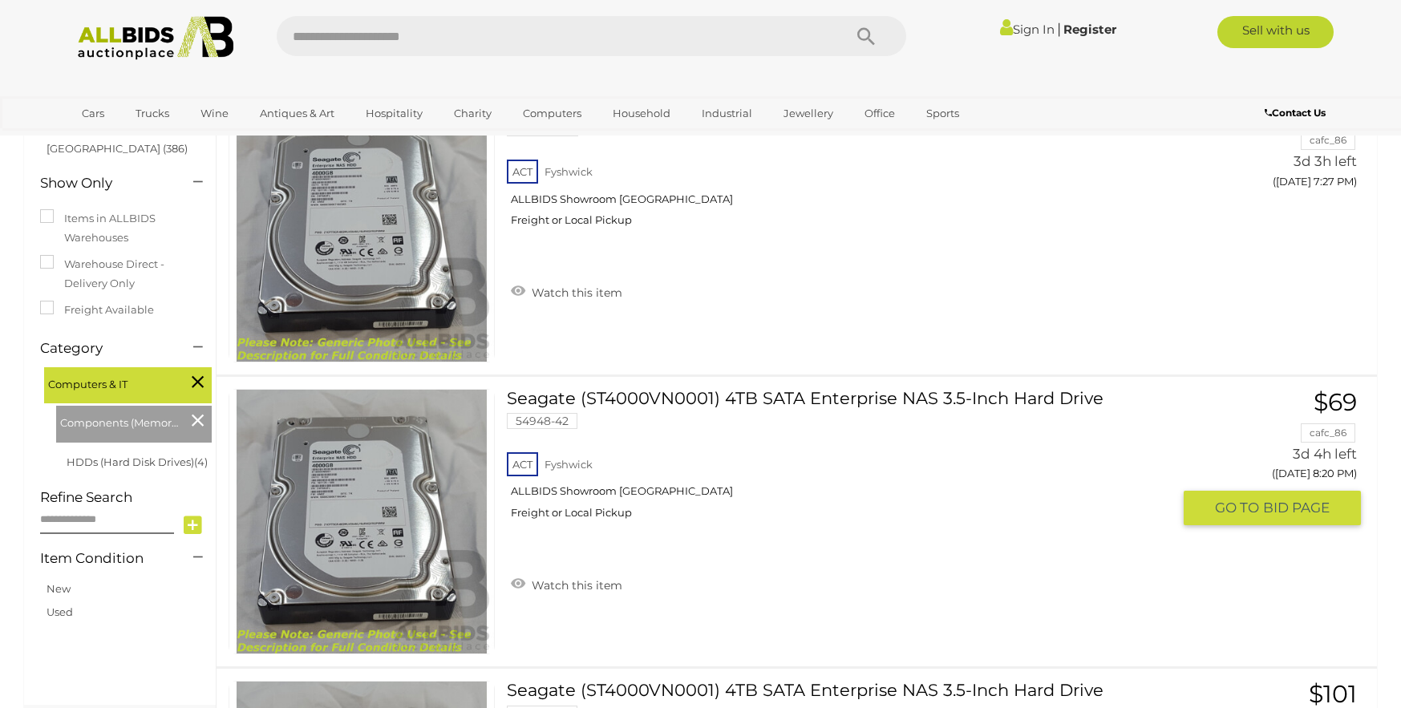
click at [331, 491] on link at bounding box center [361, 522] width 266 height 266
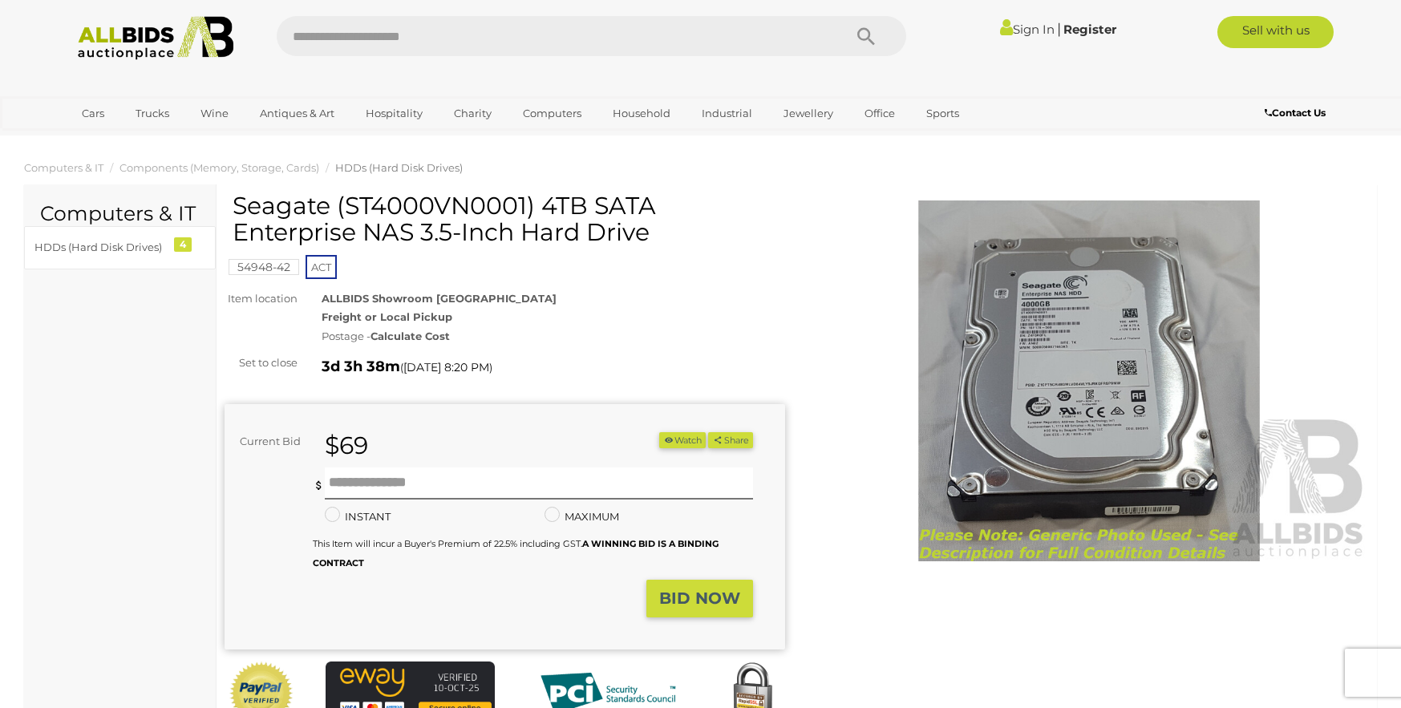
click at [1080, 326] on img at bounding box center [1089, 380] width 560 height 361
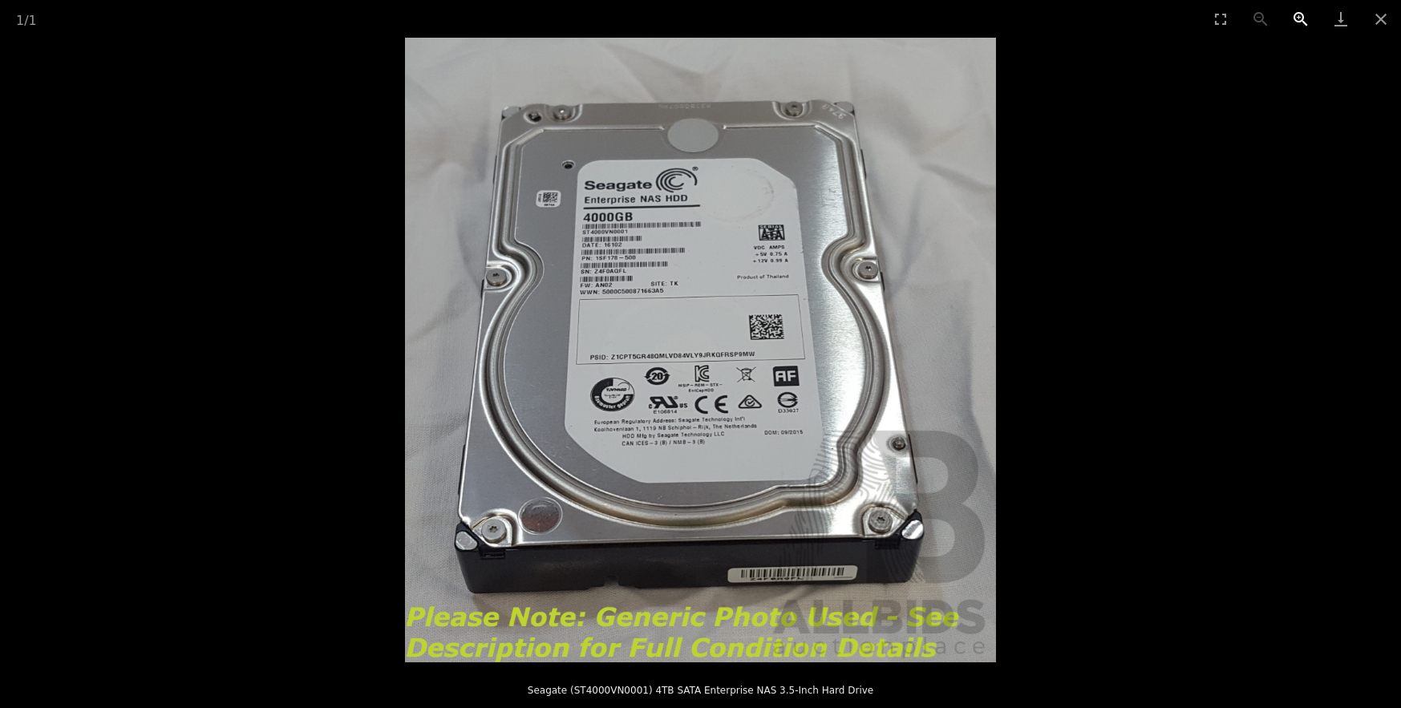
click at [1298, 11] on button "Zoom in" at bounding box center [1300, 19] width 40 height 38
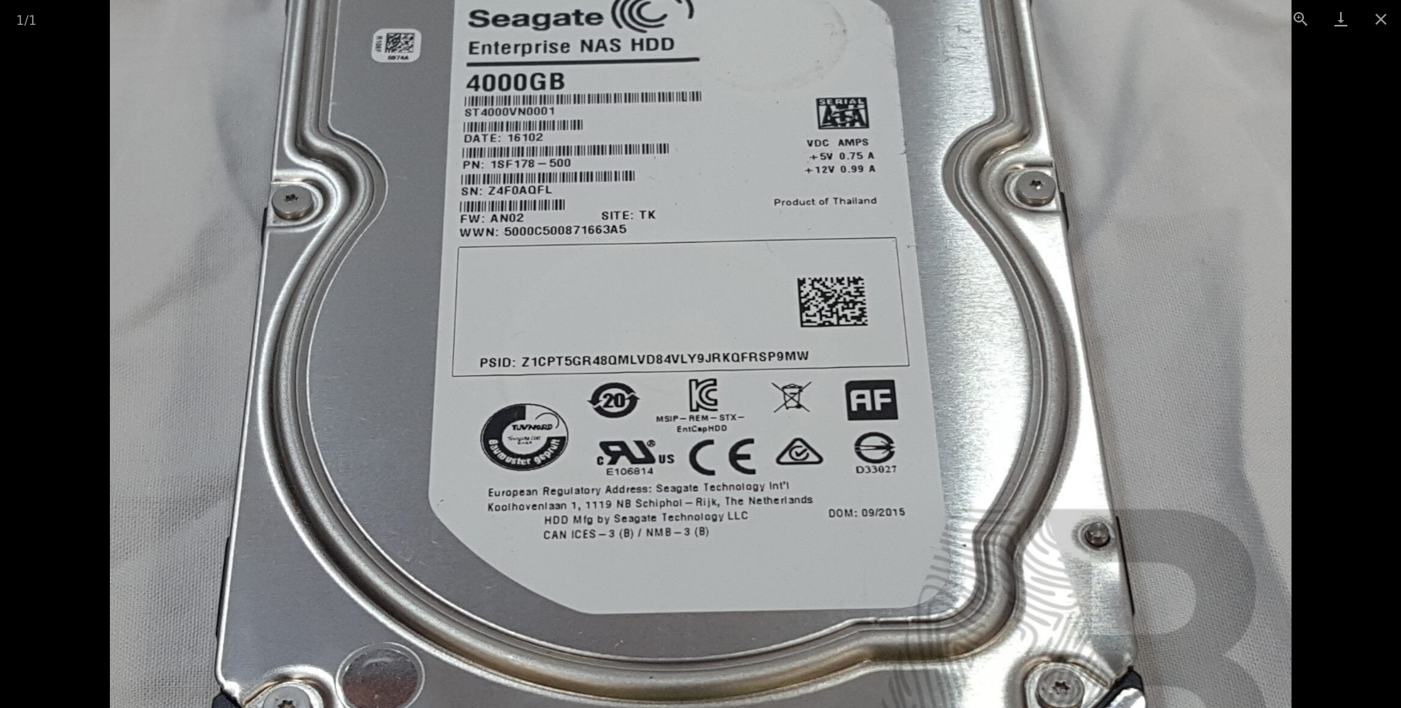
click at [75, 107] on picture at bounding box center [405, 35] width 1401 height 625
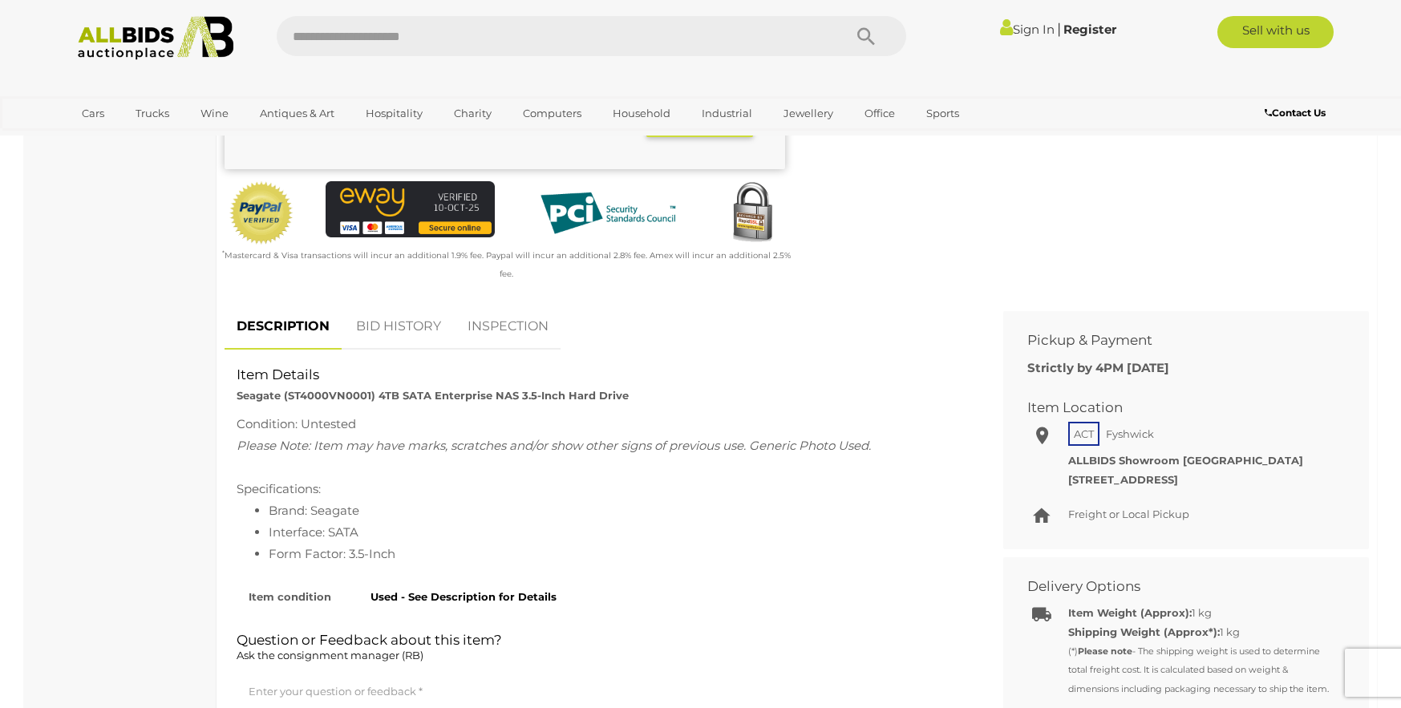
scroll to position [481, 0]
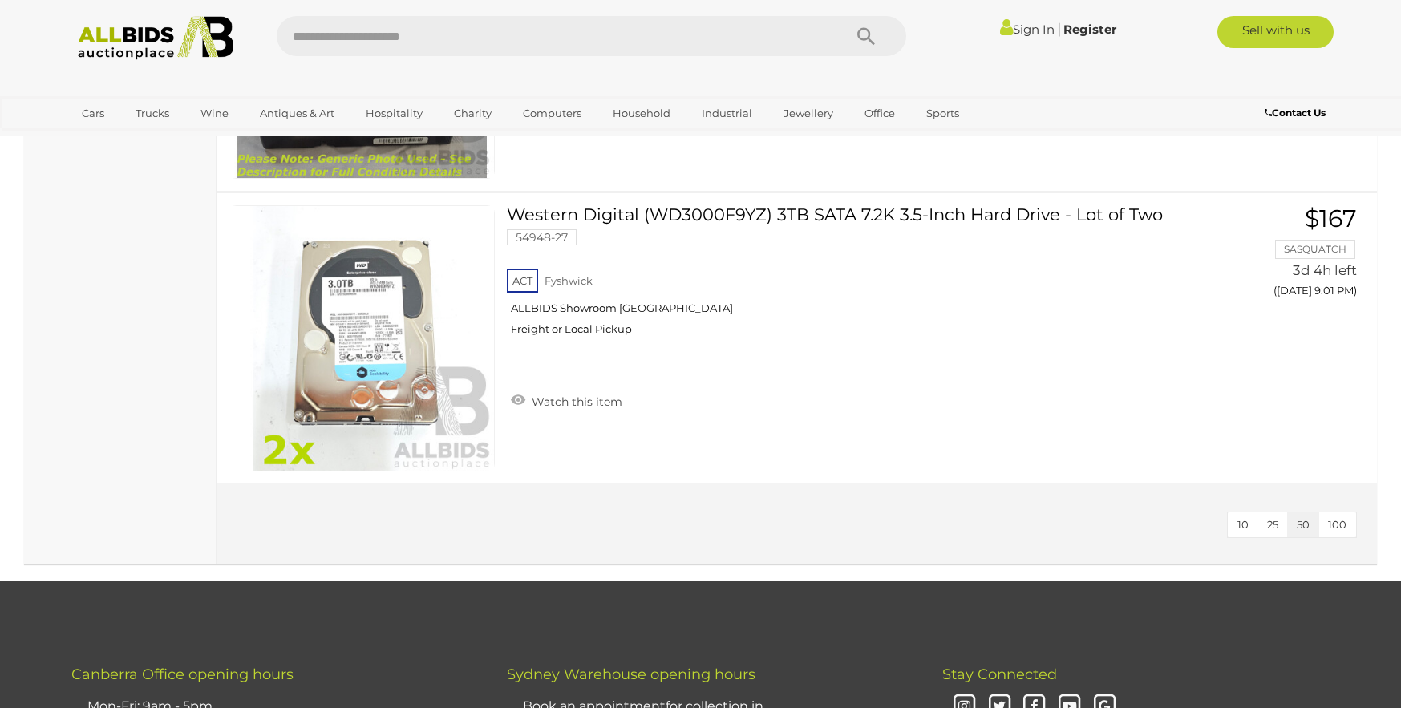
scroll to position [1039, 0]
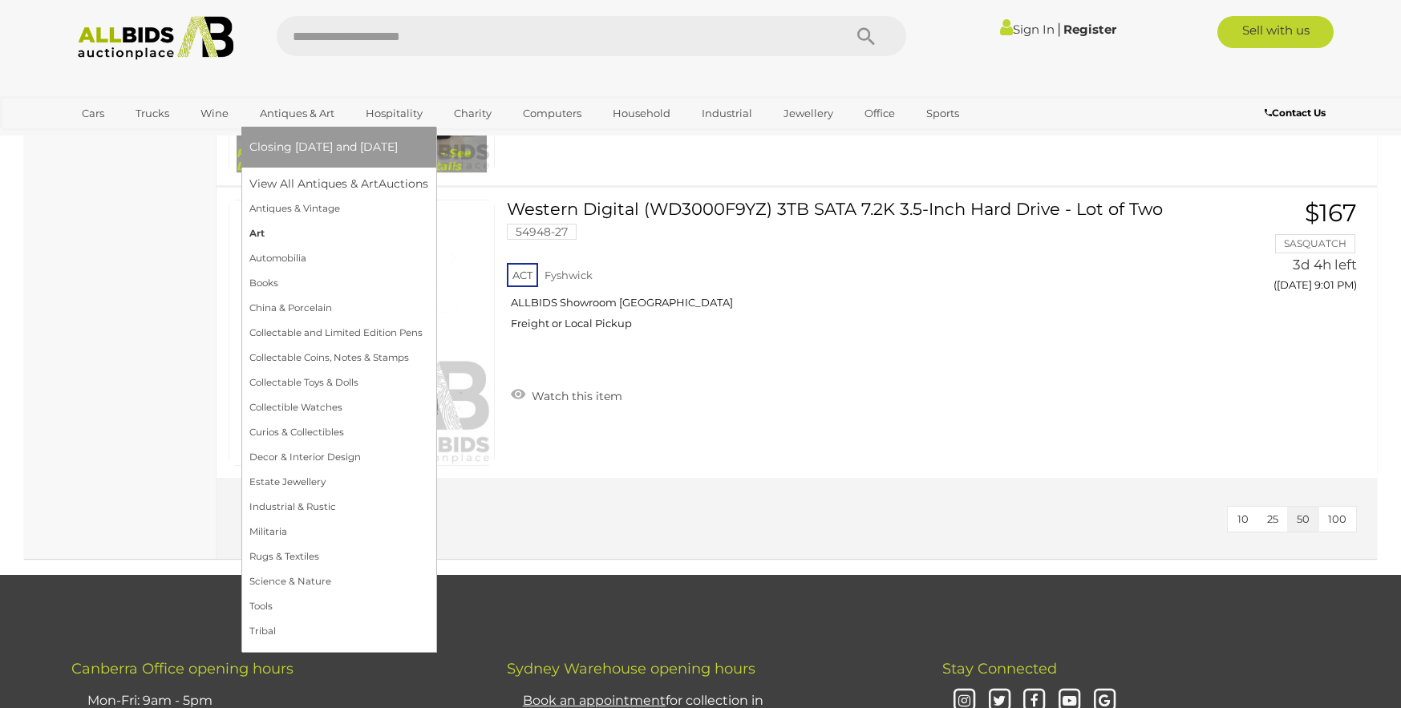
click at [254, 234] on link "Art" at bounding box center [338, 233] width 179 height 25
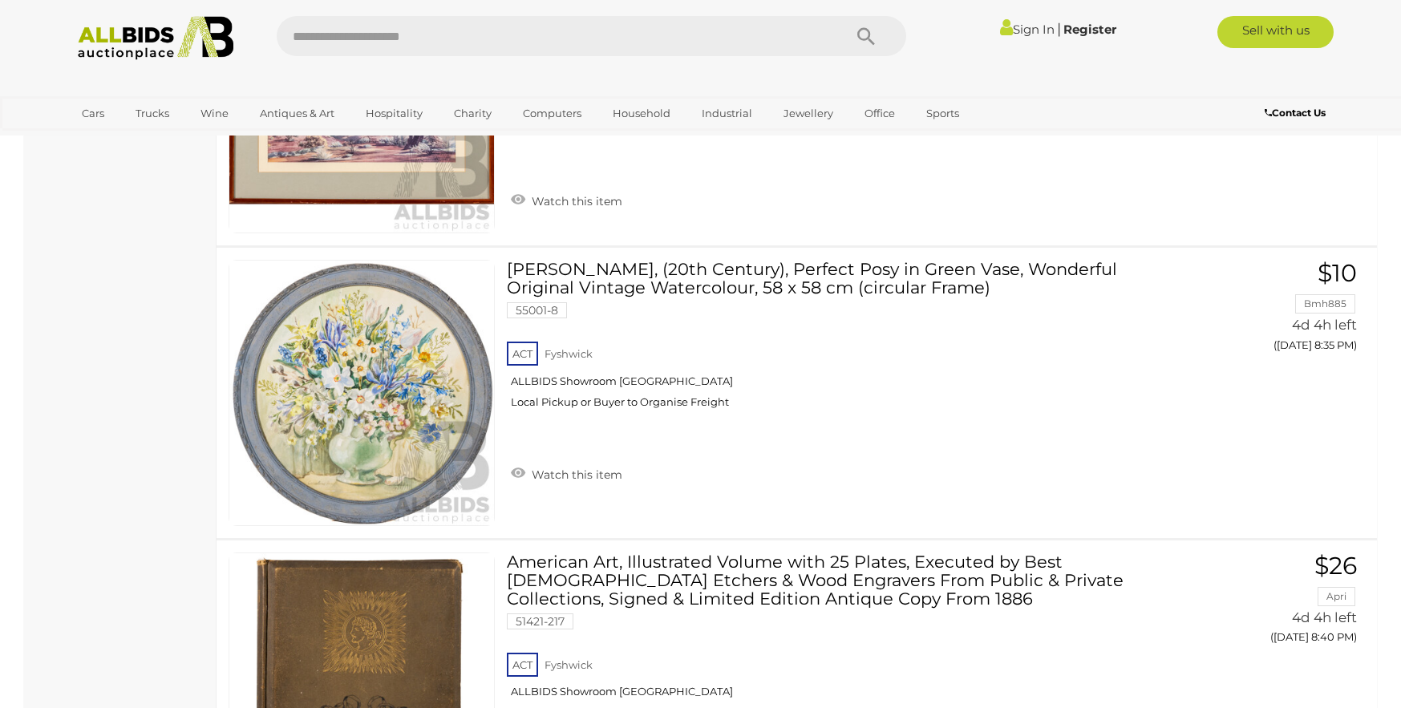
scroll to position [8819, 0]
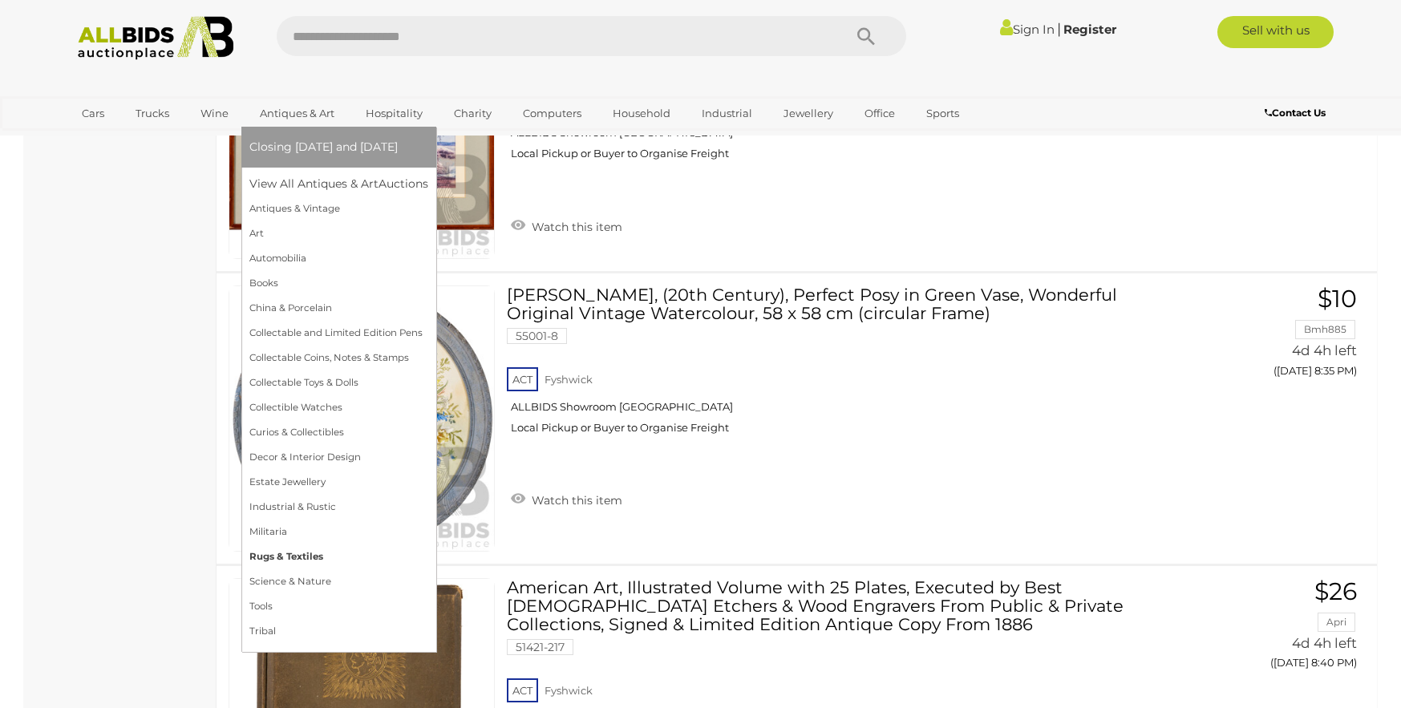
click at [269, 556] on link "Rugs & Textiles" at bounding box center [338, 556] width 179 height 25
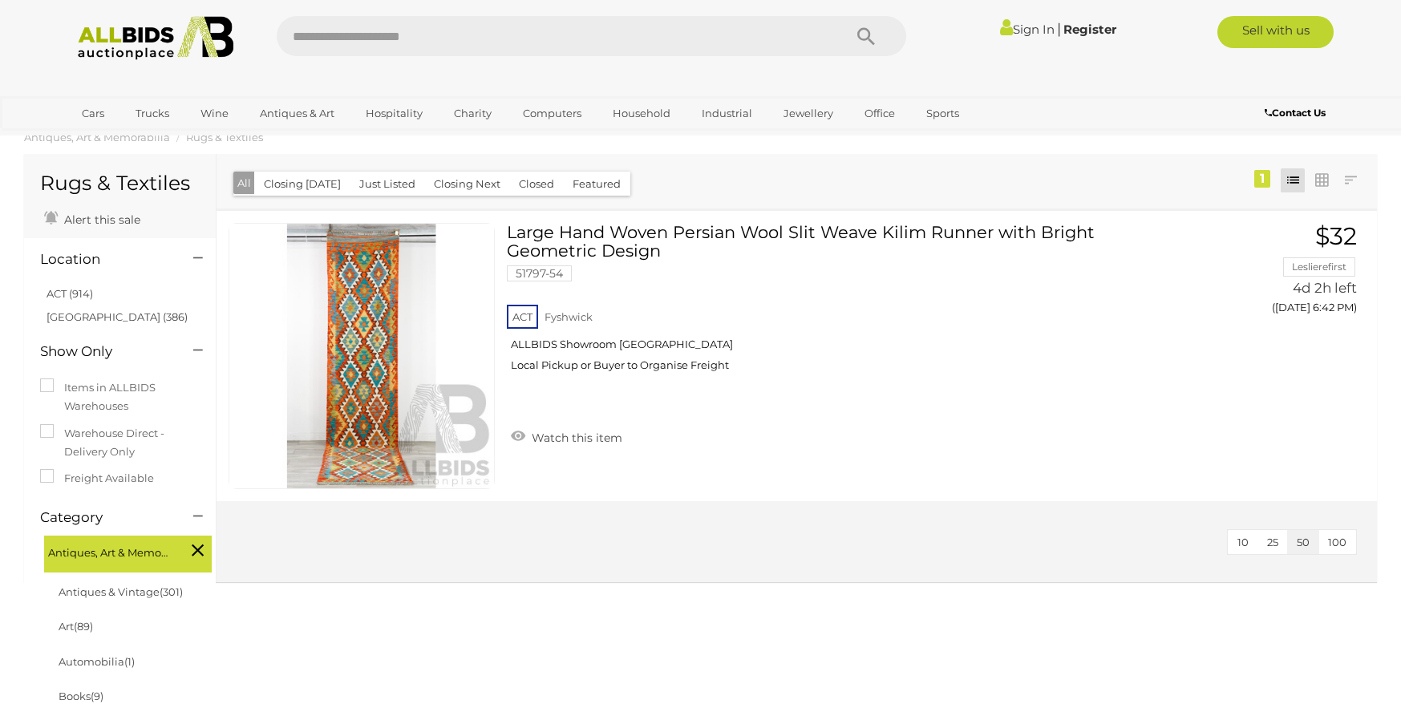
scroll to position [32, 0]
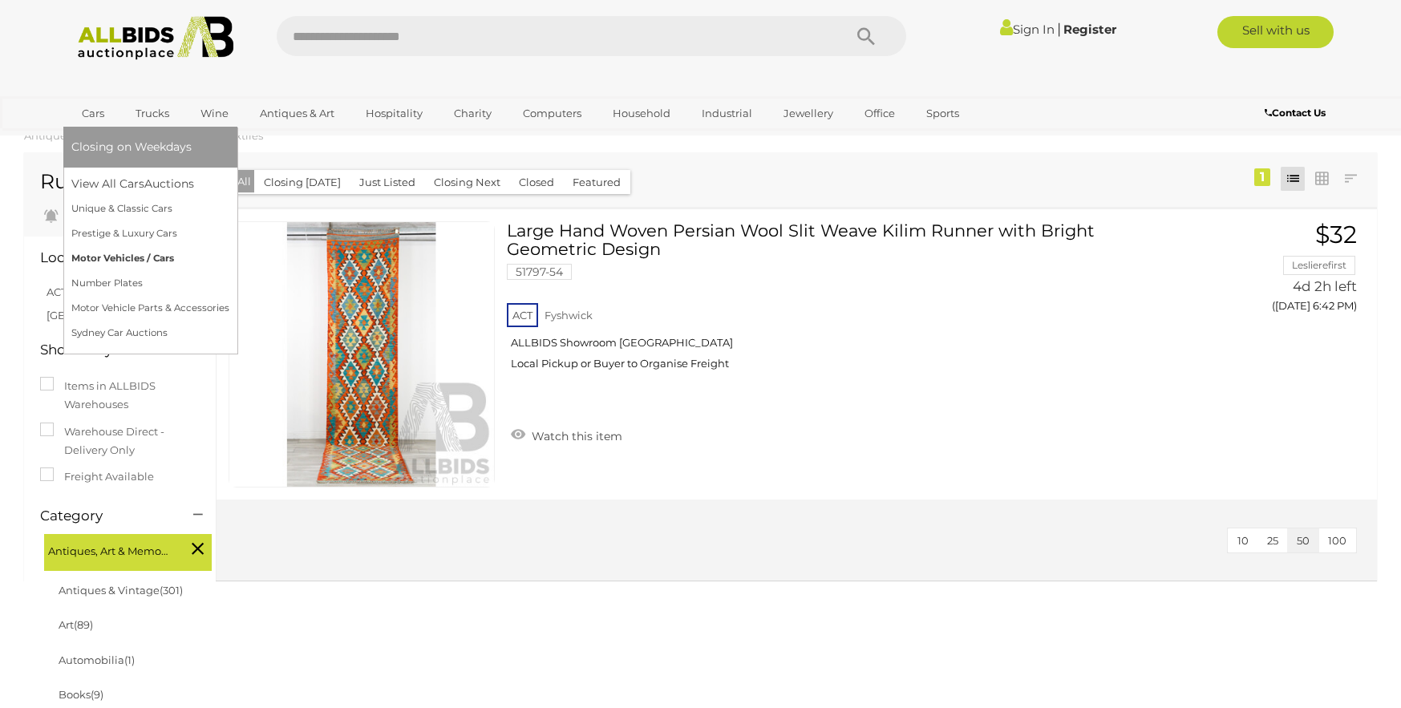
click at [115, 261] on link "Motor Vehicles / Cars" at bounding box center [150, 258] width 158 height 25
